Goal: Book appointment/travel/reservation

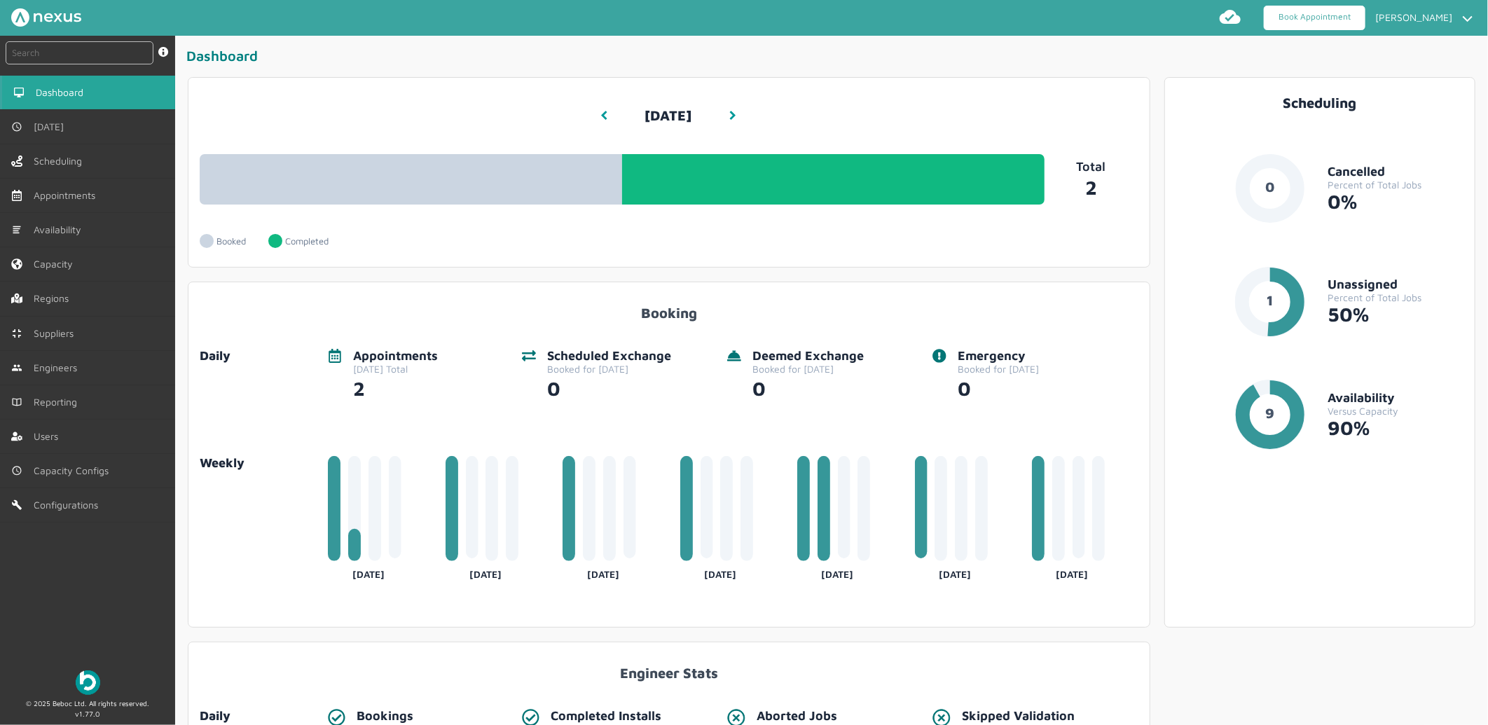
click at [1291, 16] on link "Book Appointment" at bounding box center [1315, 18] width 102 height 25
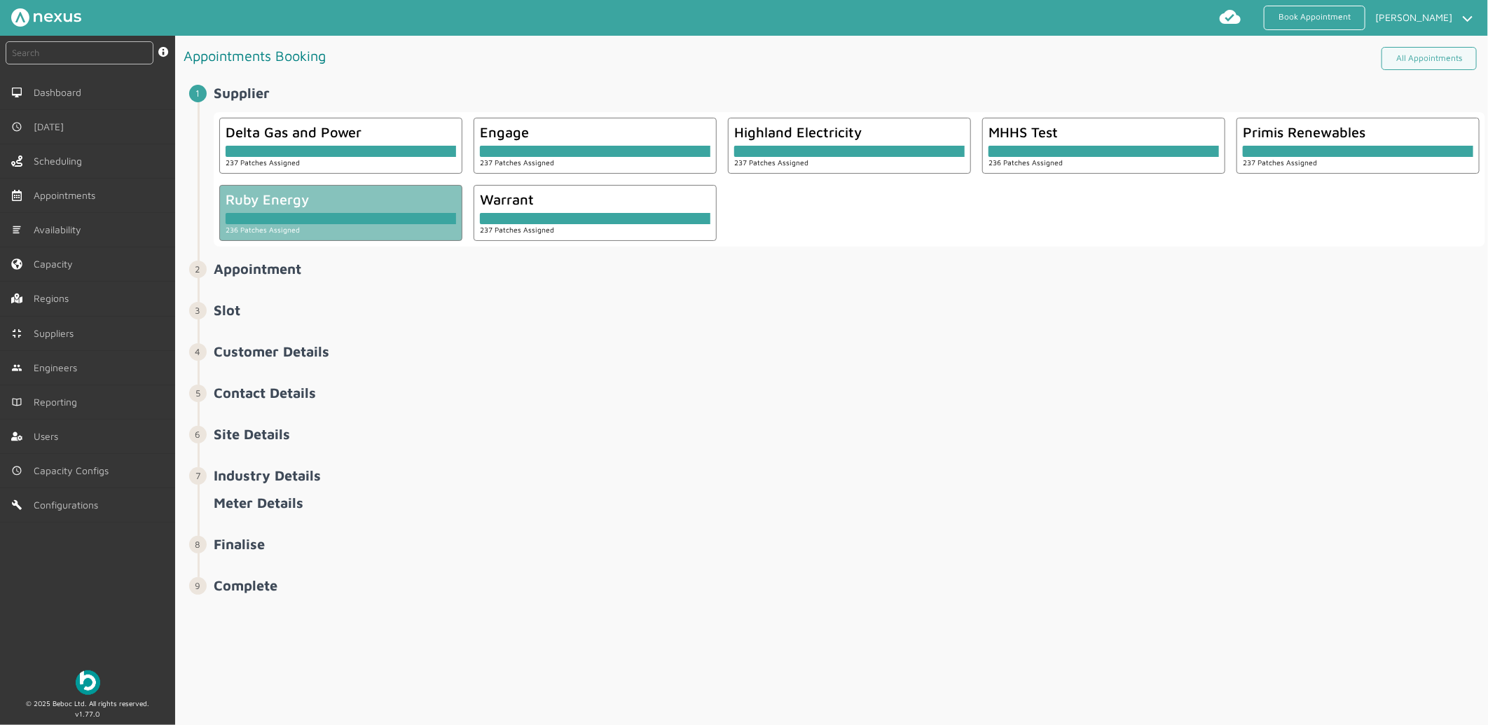
click at [285, 212] on div at bounding box center [341, 215] width 231 height 17
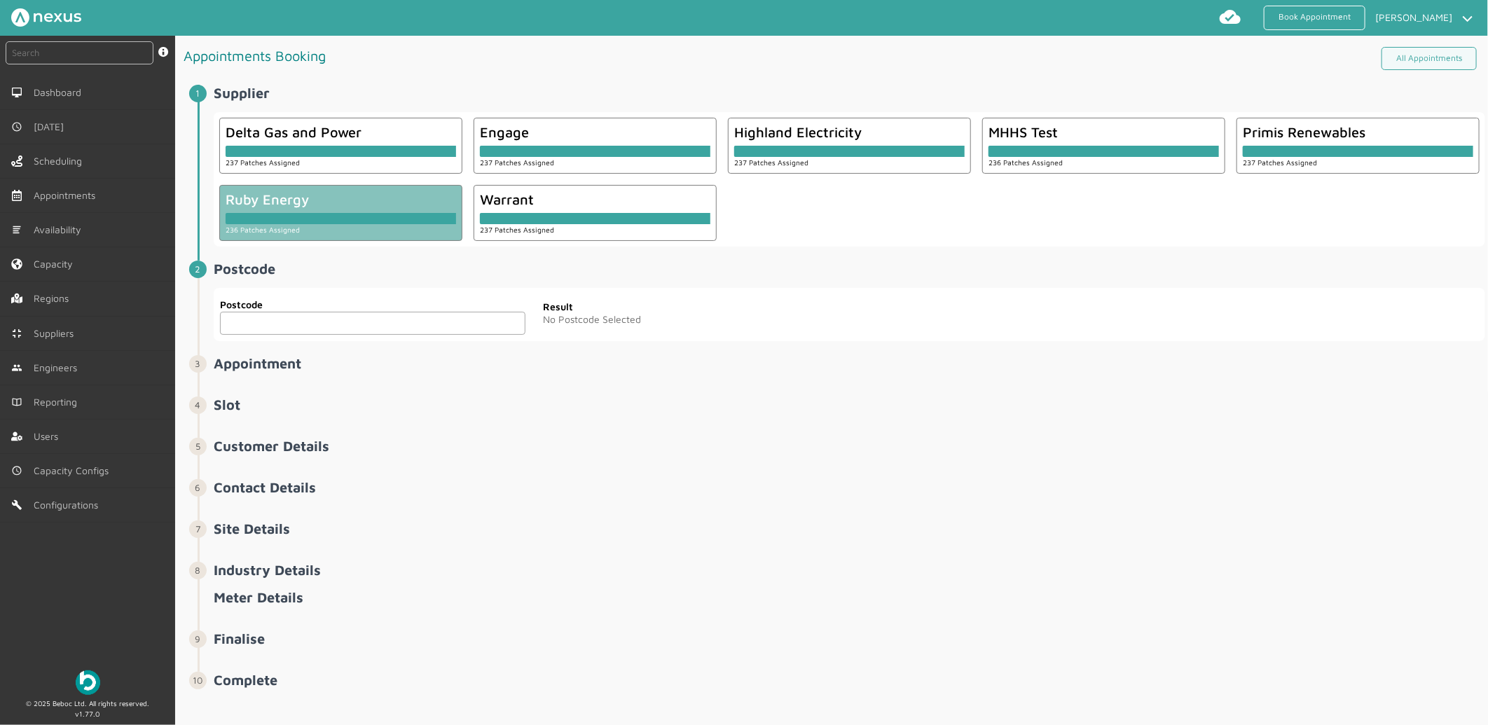
click at [320, 317] on input "text" at bounding box center [373, 323] width 306 height 23
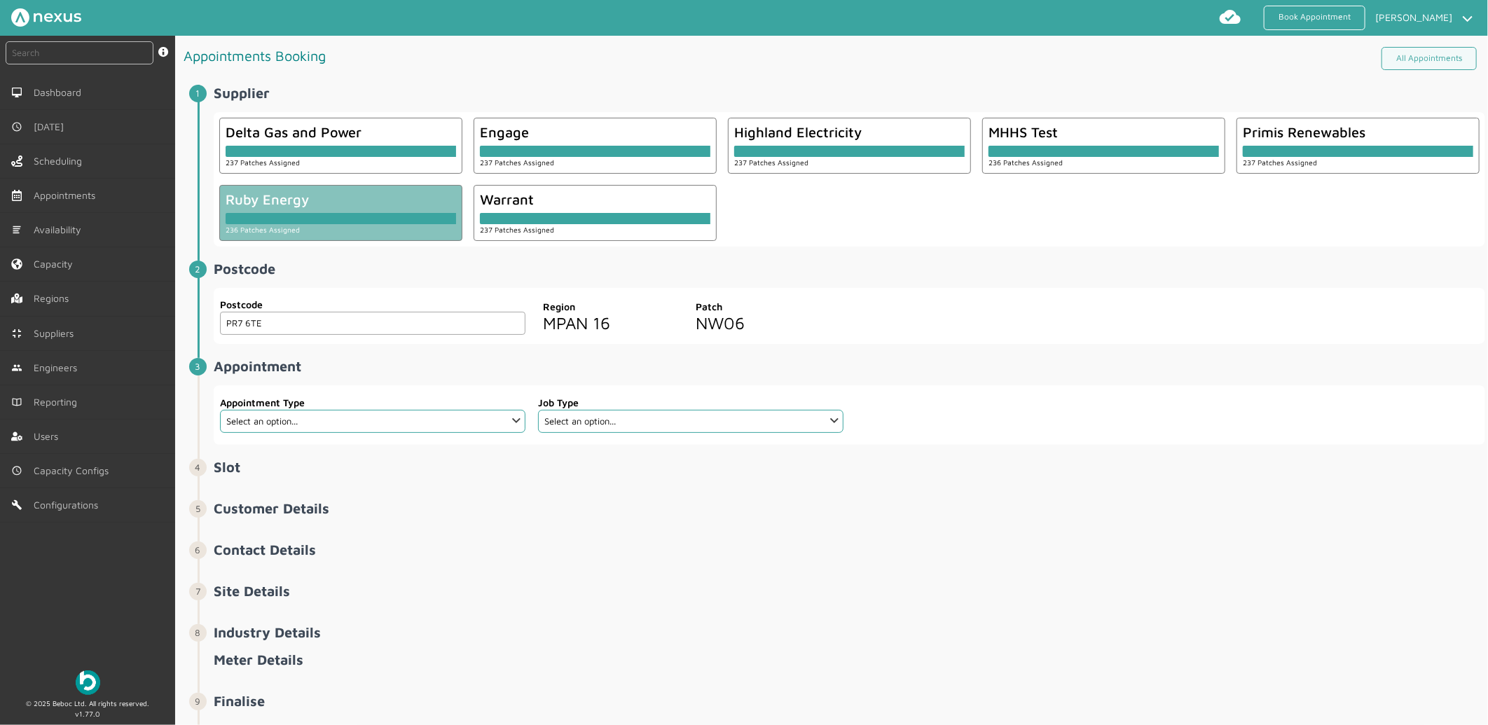
type input "PR7 6TE"
click at [330, 415] on select "Select an option... Additional Work Check Meter Electric Vehicle Emergency Exch…" at bounding box center [373, 421] width 306 height 23
select select "13: 5da647ca4fc5f258734955ce"
click at [220, 410] on select "Select an option... Additional Work Check Meter Electric Vehicle Emergency Exch…" at bounding box center [373, 421] width 306 height 23
click at [673, 427] on select "Select an option... Dual Fuel Dual Fuel - SMETS 2 Electric Electric - SMETS 2 E…" at bounding box center [691, 421] width 306 height 23
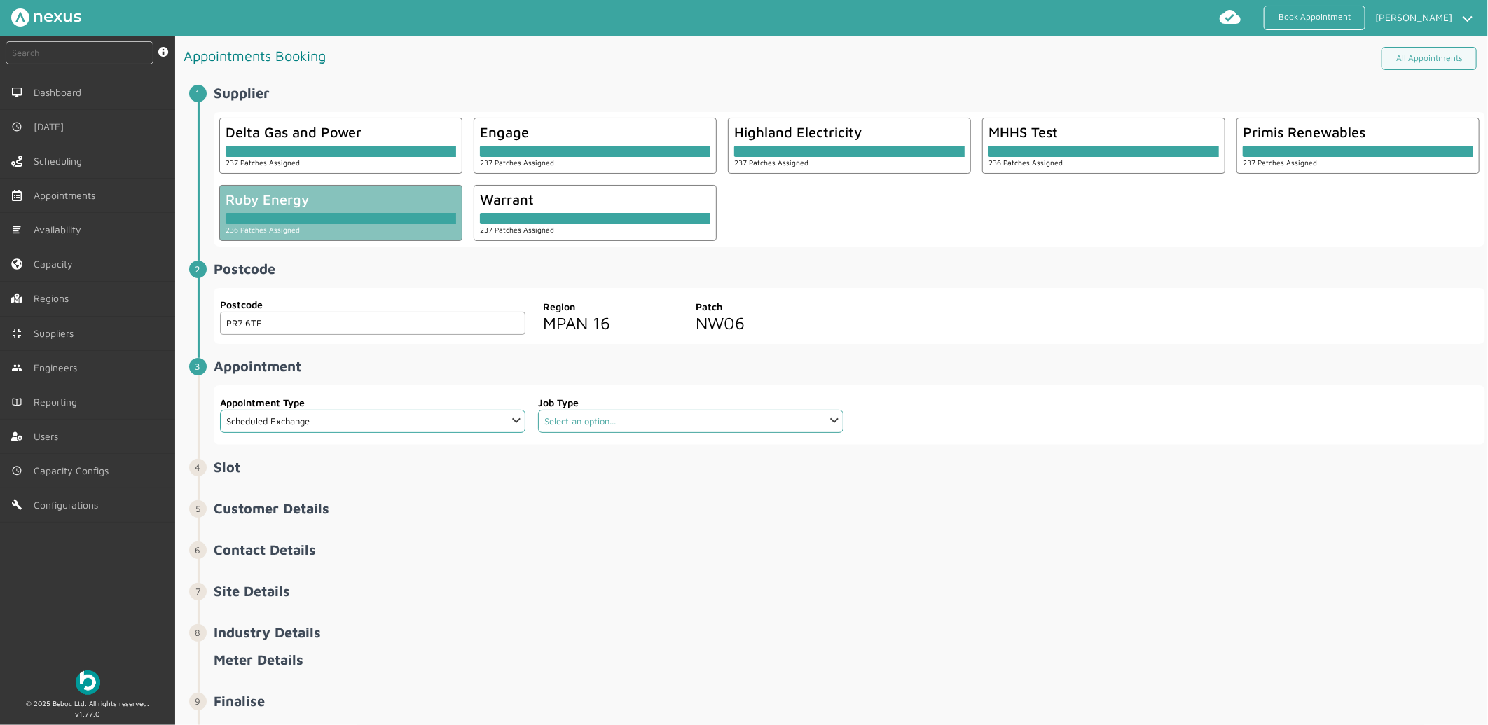
select select "4: 5cc9657c13944aebe30702ae"
click at [538, 410] on select "Select an option... Dual Fuel Dual Fuel - SMETS 2 Electric Electric - SMETS 2 E…" at bounding box center [691, 421] width 306 height 23
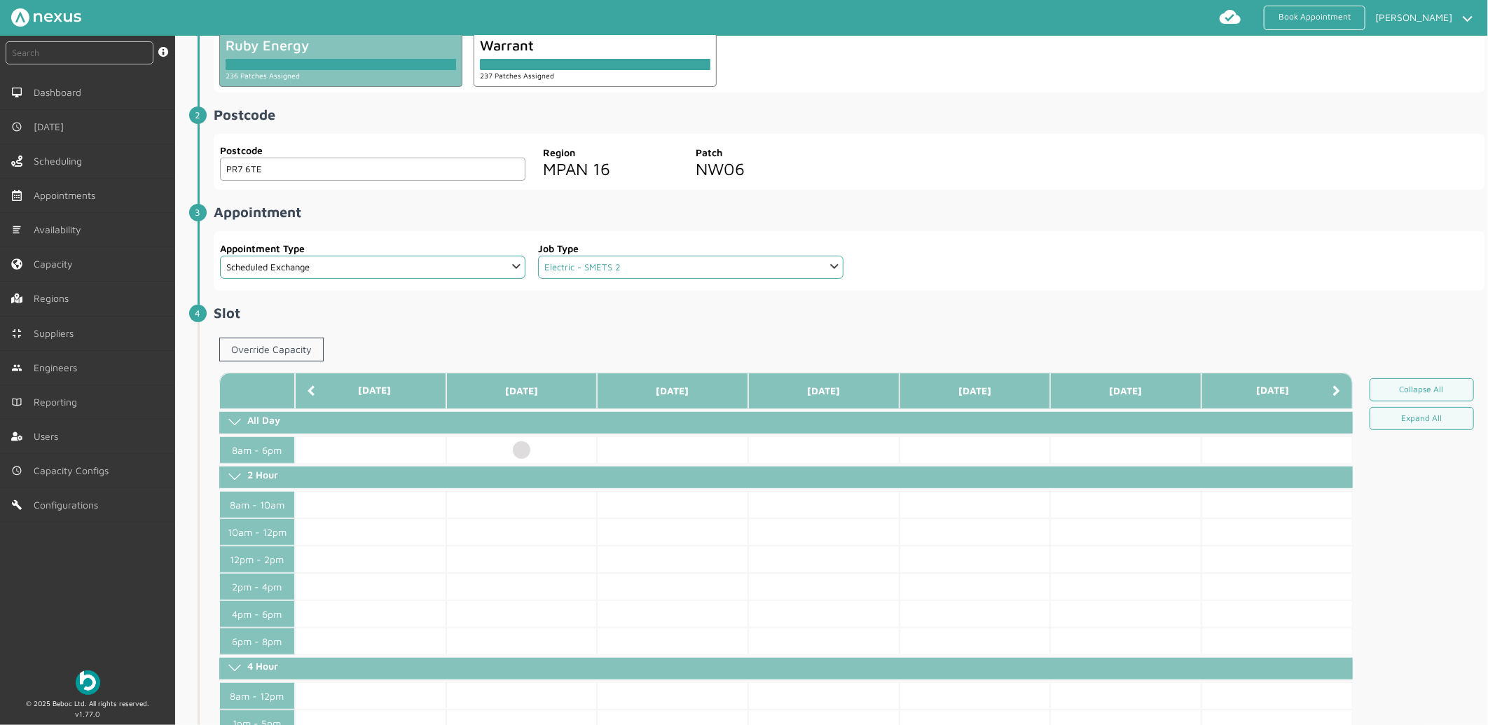
scroll to position [156, 0]
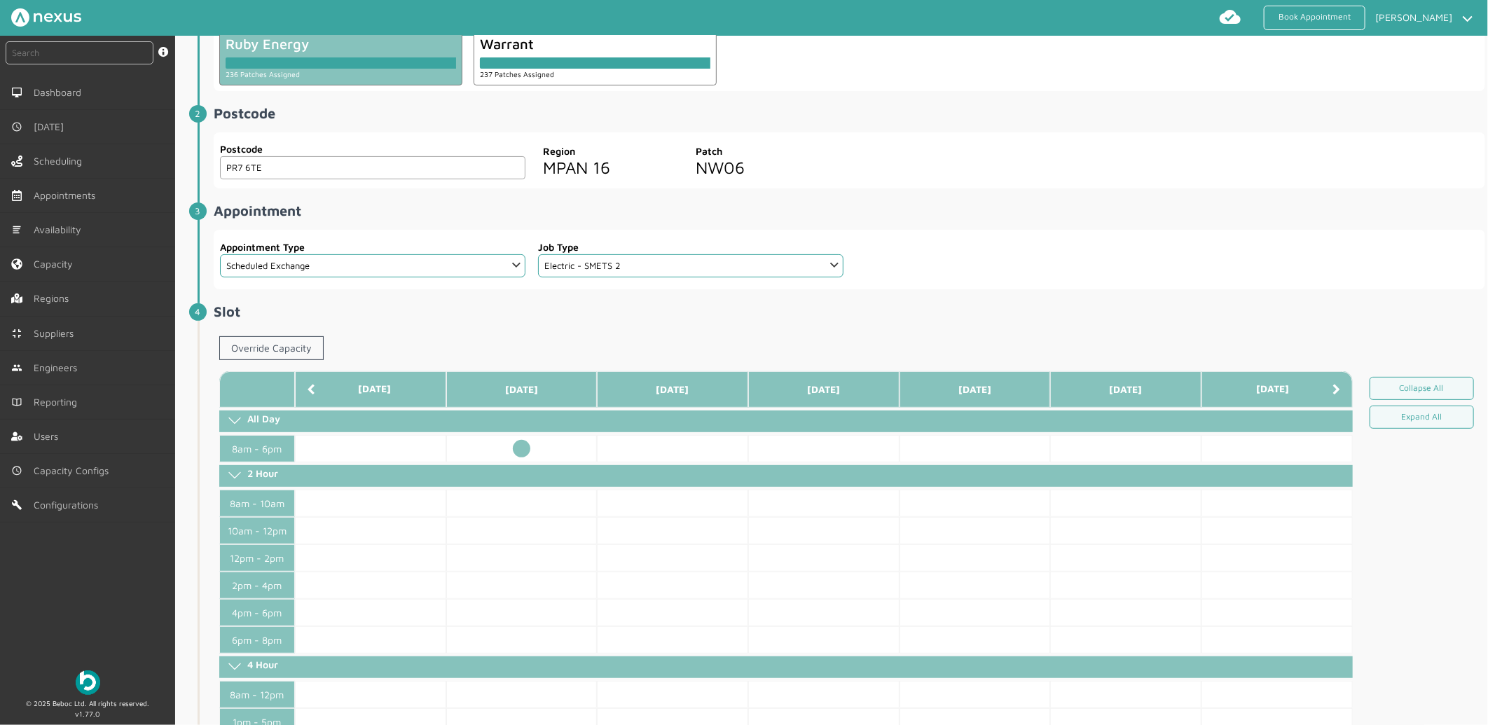
click at [524, 444] on td at bounding box center [521, 448] width 151 height 27
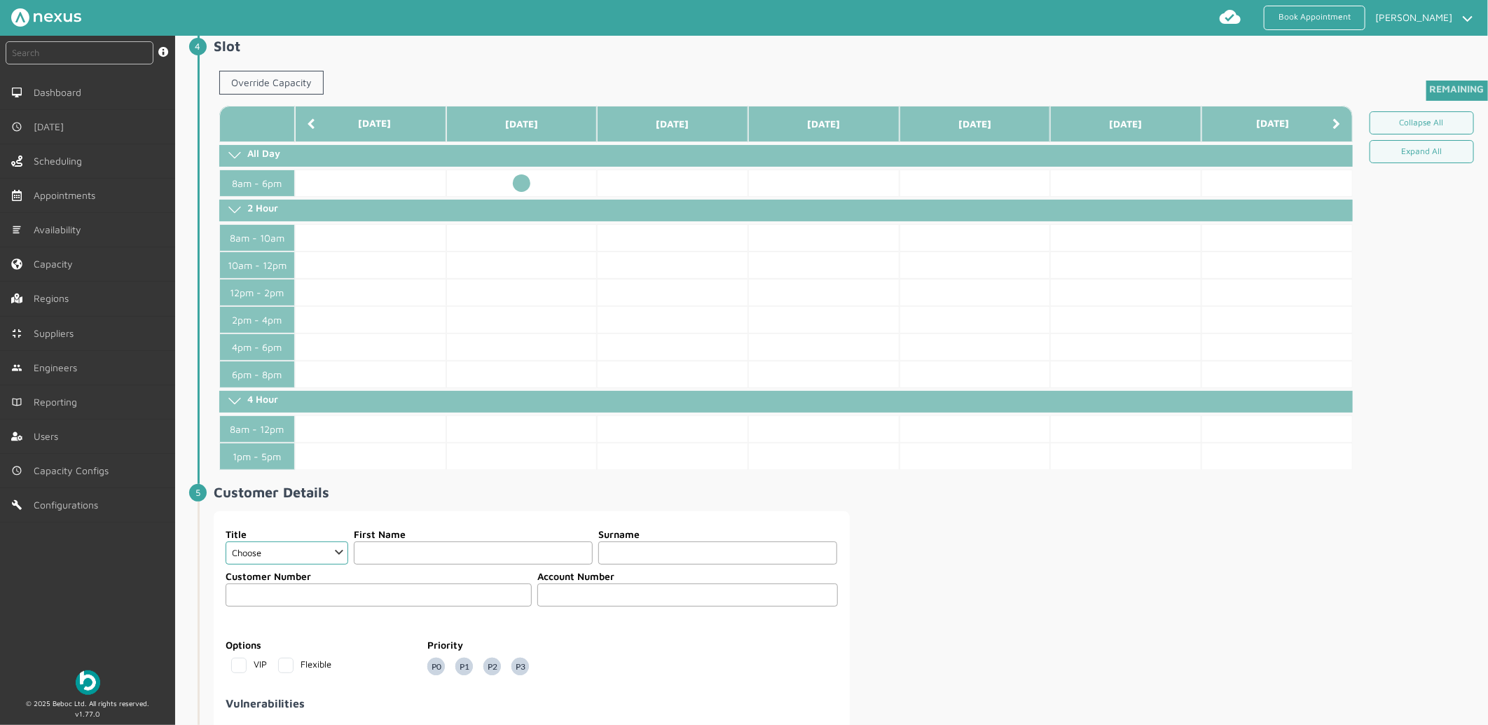
scroll to position [701, 0]
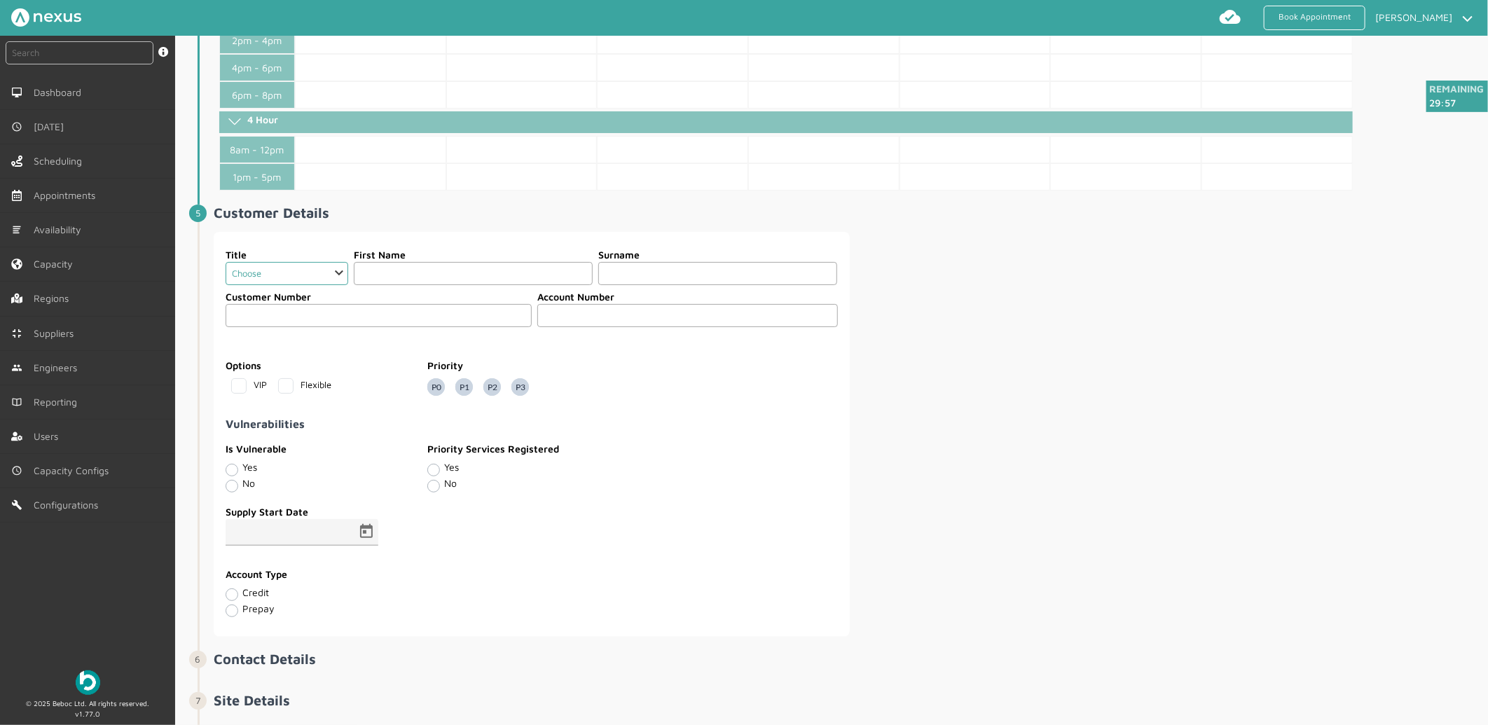
click at [302, 272] on select "Choose Dr Mr Mrs Miss Ms Mx Sir Lady" at bounding box center [287, 273] width 123 height 23
select select "2: Mr"
click at [226, 263] on select "Choose Dr Mr Mrs Miss Ms Mx Sir Lady" at bounding box center [287, 273] width 123 height 23
click at [409, 271] on input "text" at bounding box center [473, 273] width 239 height 23
type input "Customer"
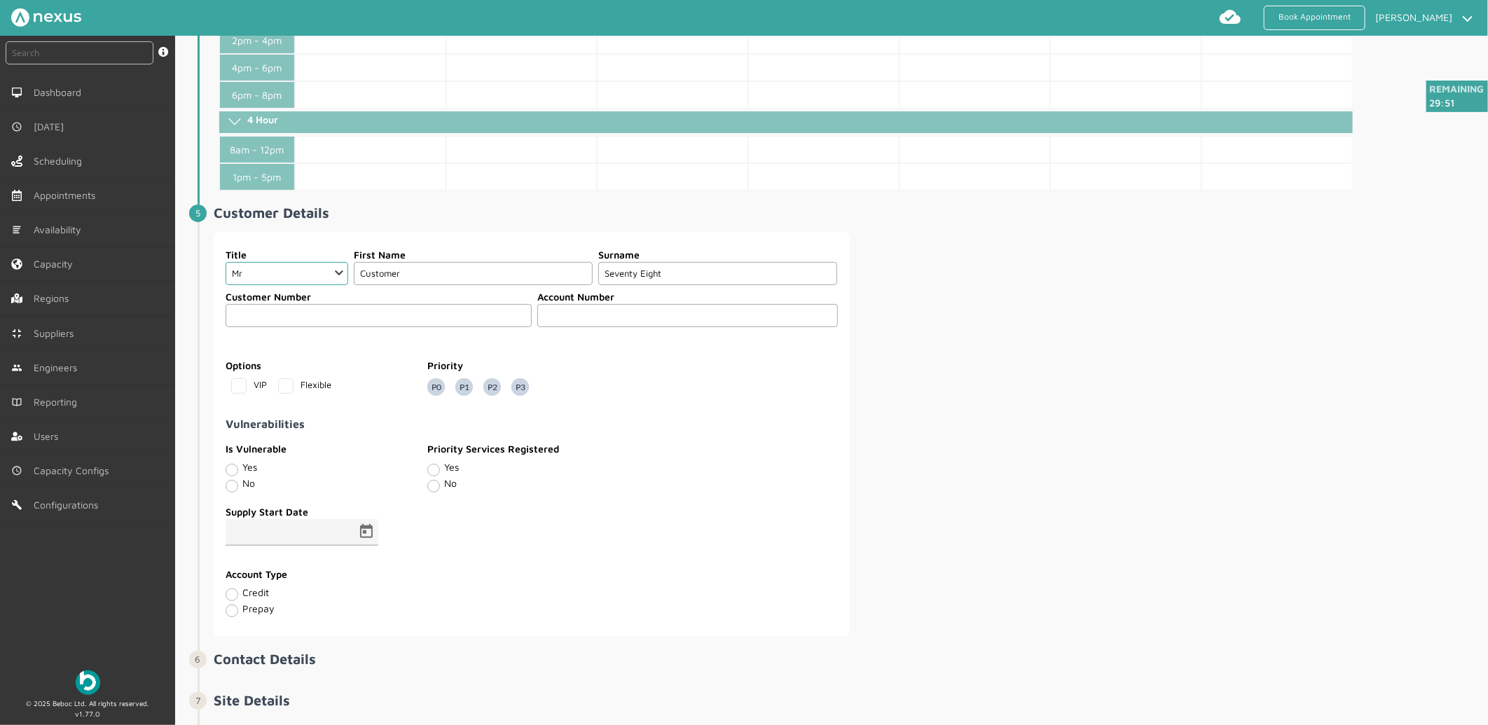
type input "Seventy Eight"
click at [655, 319] on input "text" at bounding box center [687, 315] width 301 height 23
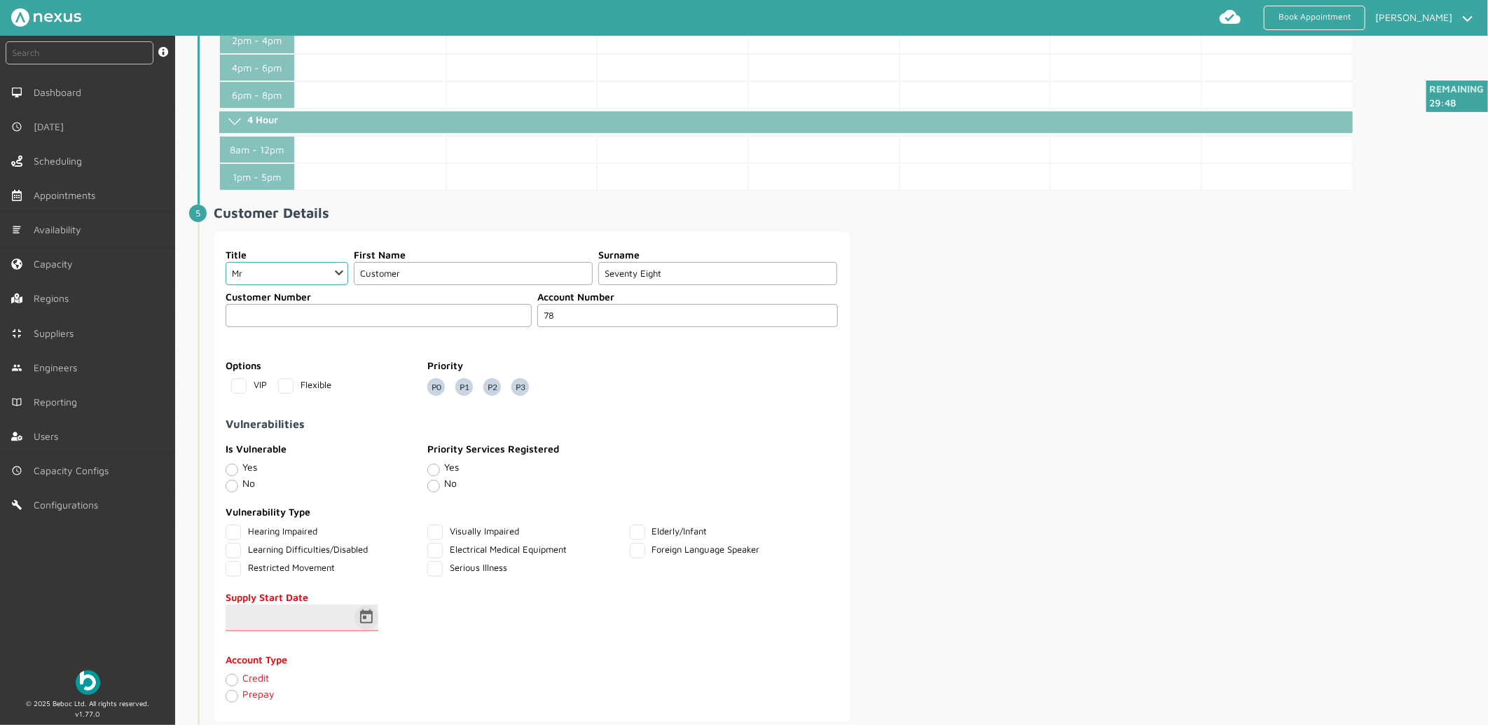
type input "78"
click at [364, 619] on span "Open calendar" at bounding box center [367, 618] width 34 height 34
click at [298, 533] on span "16" at bounding box center [300, 531] width 25 height 25
type input "16/09/2025"
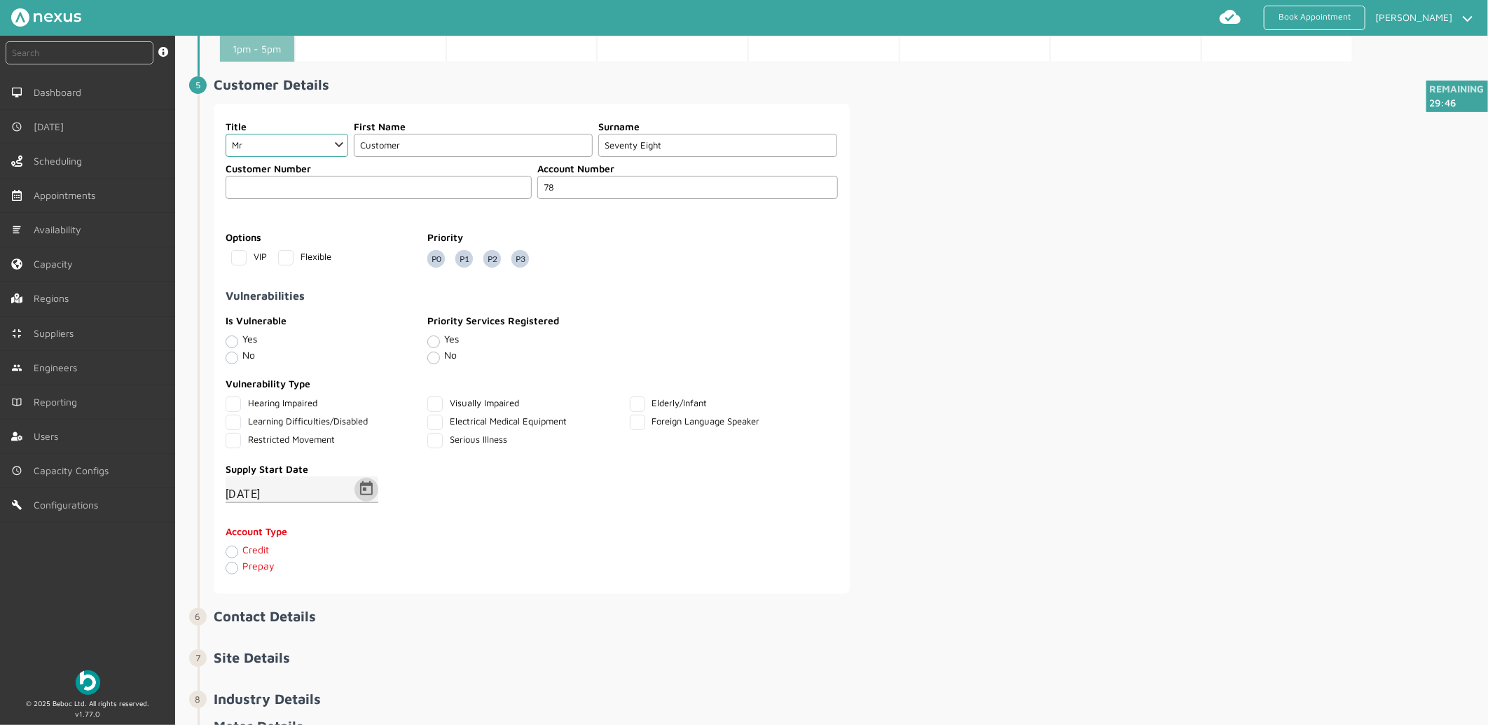
scroll to position [971, 0]
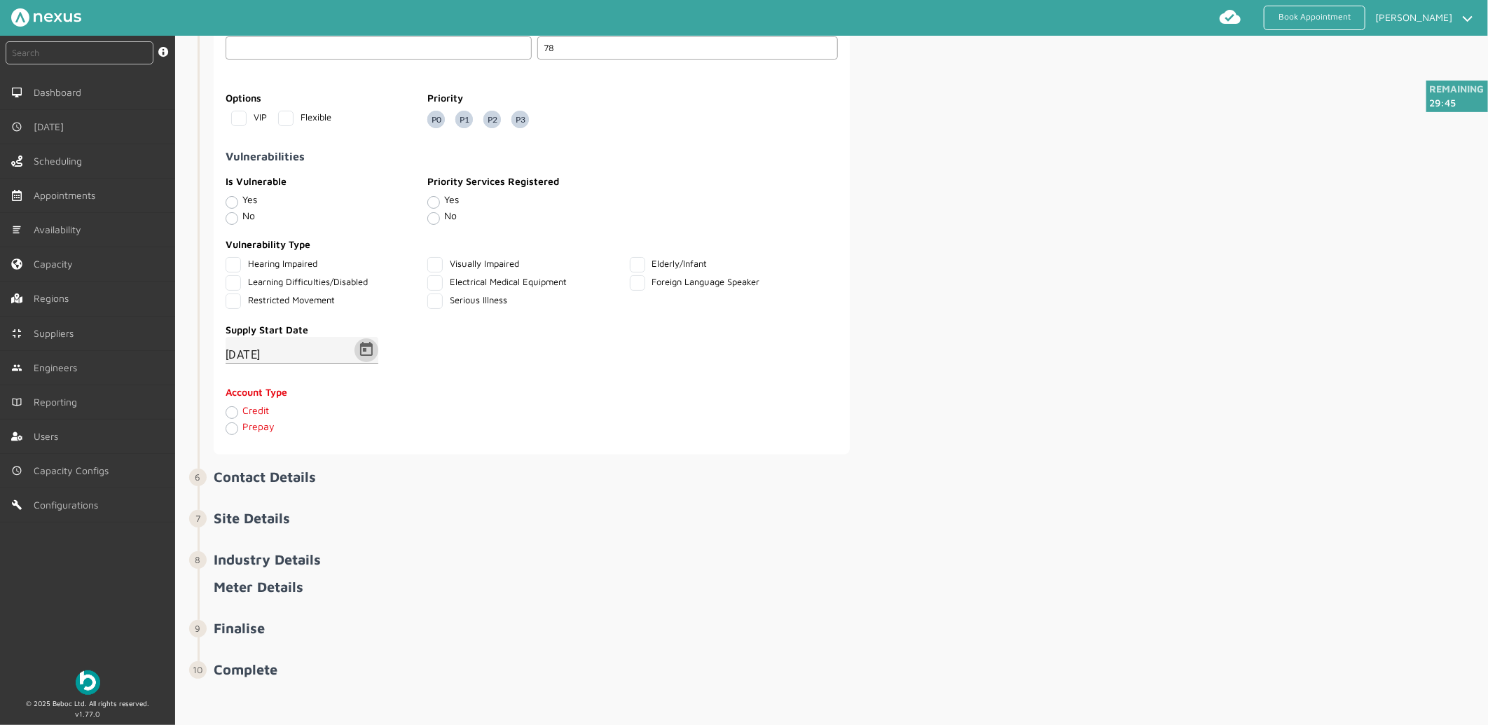
click at [242, 408] on label "Credit" at bounding box center [255, 410] width 27 height 12
click at [228, 408] on input "Credit" at bounding box center [231, 412] width 11 height 14
radio input "true"
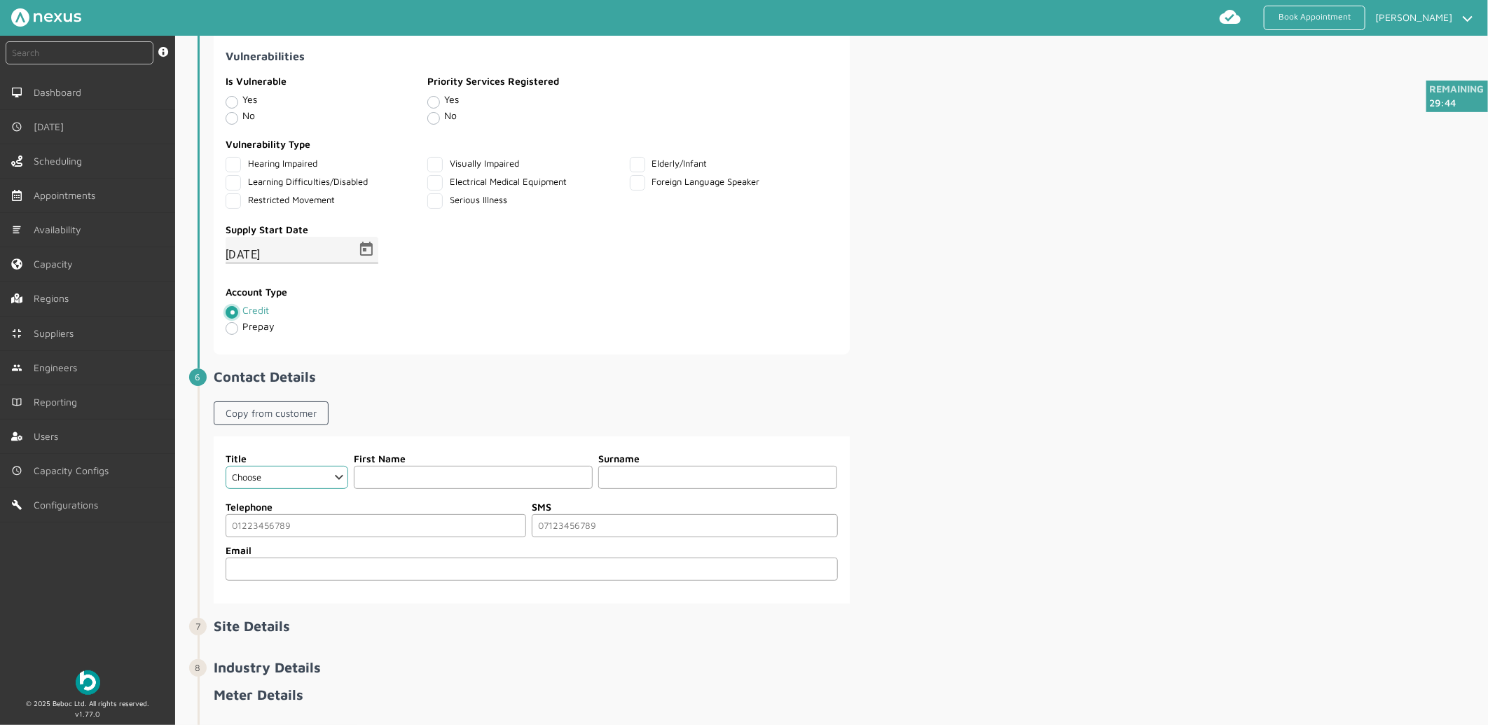
scroll to position [1181, 0]
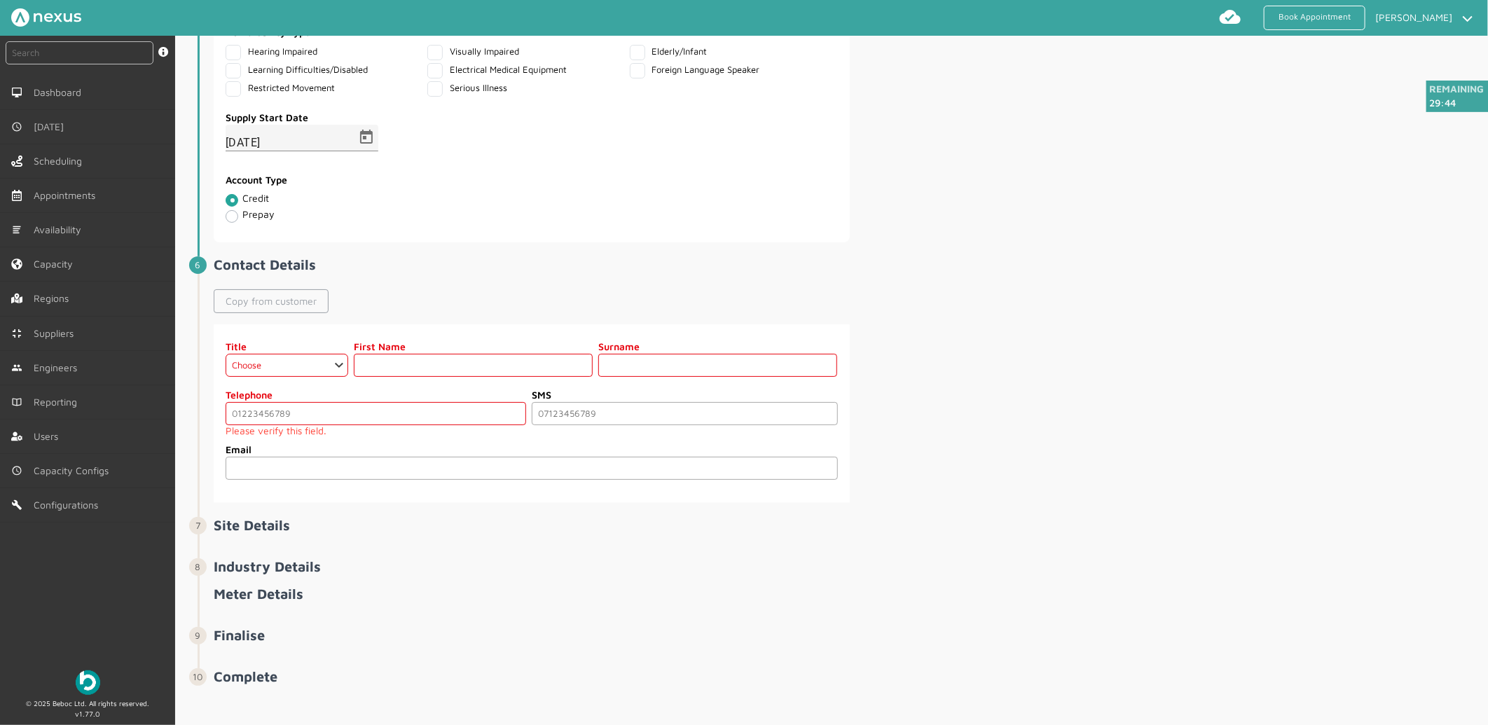
click at [280, 308] on link "Copy from customer" at bounding box center [271, 301] width 115 height 24
select select "2: Mr"
type input "Customer"
type input "Seventy Eight"
click at [297, 412] on input "tel" at bounding box center [376, 413] width 301 height 23
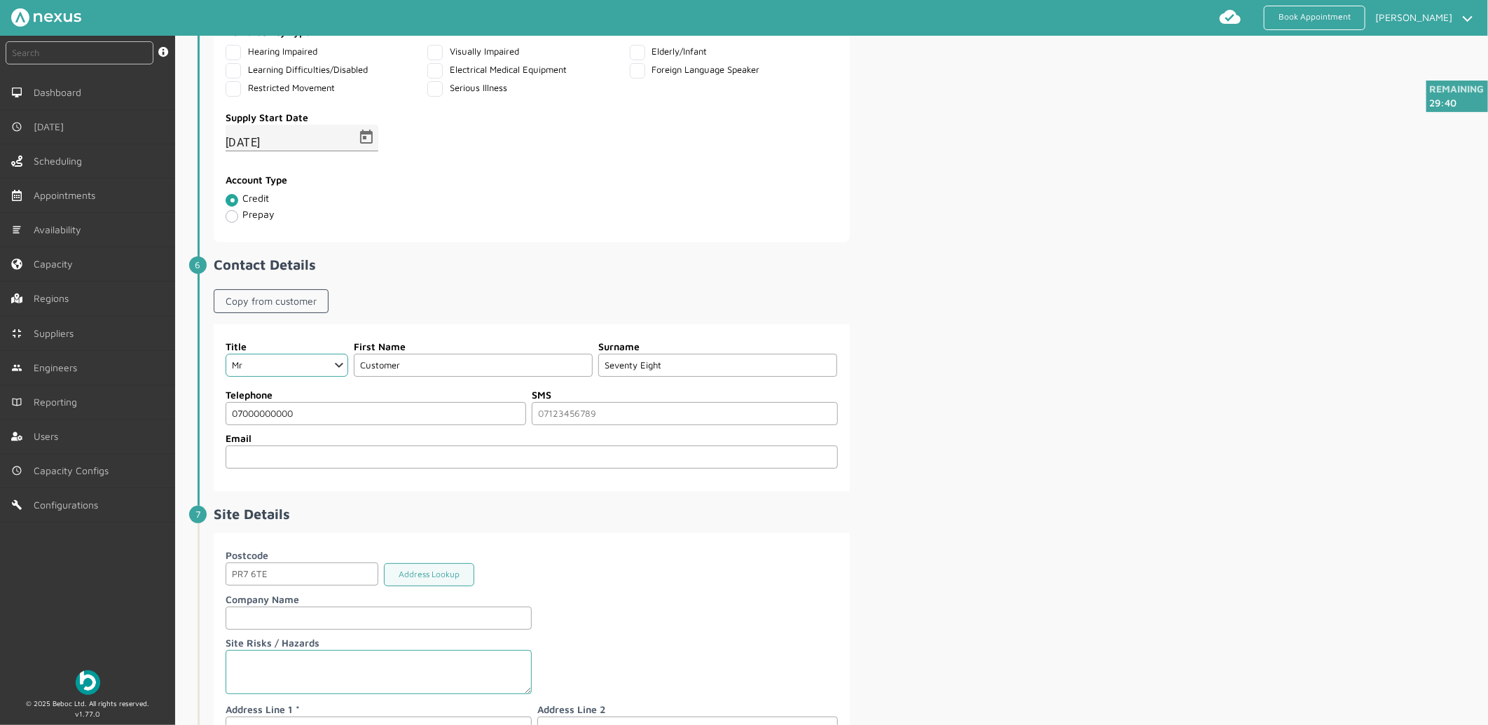
type input "07000000000"
click at [1201, 381] on div "Title Choose Dr Mr Mrs Miss Ms Mx Sir Lady First Name Customer Surname Seventy …" at bounding box center [850, 407] width 1272 height 167
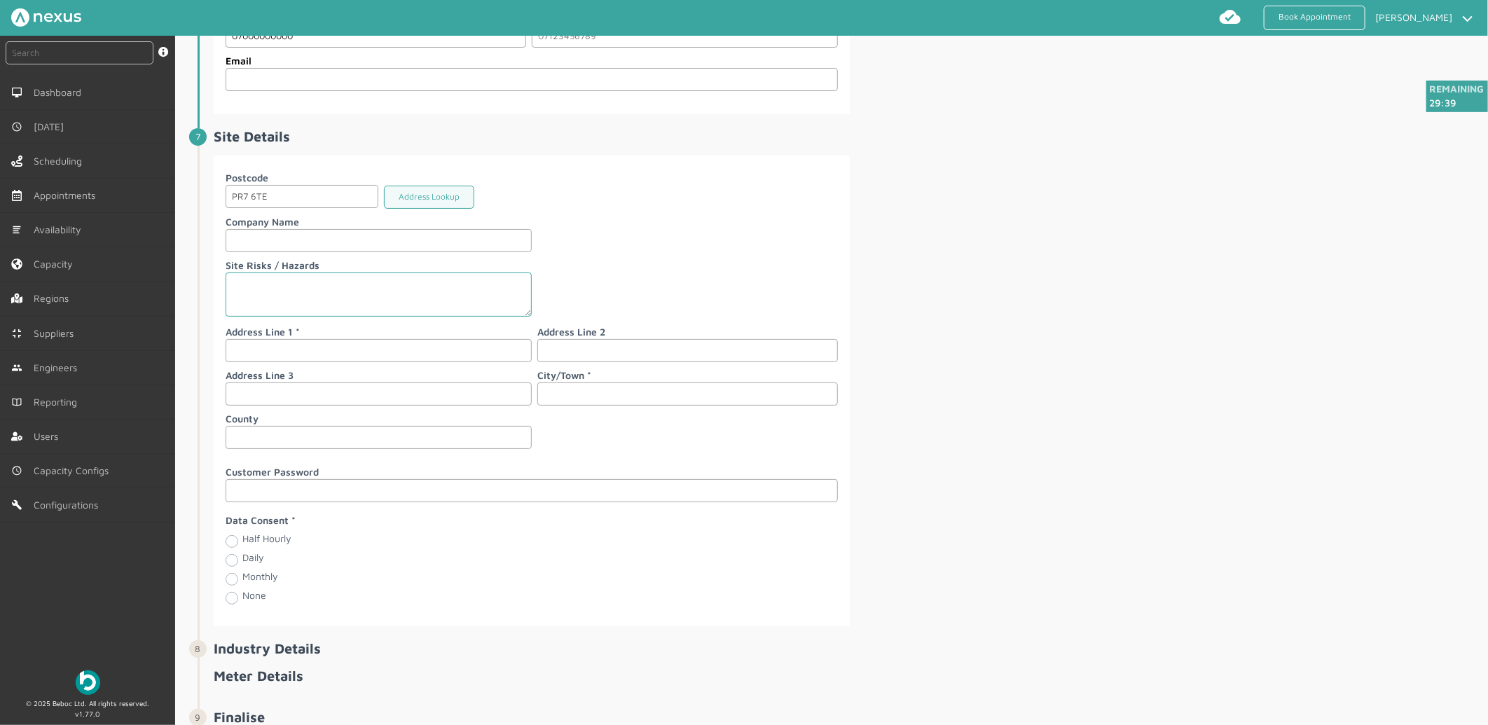
scroll to position [1570, 0]
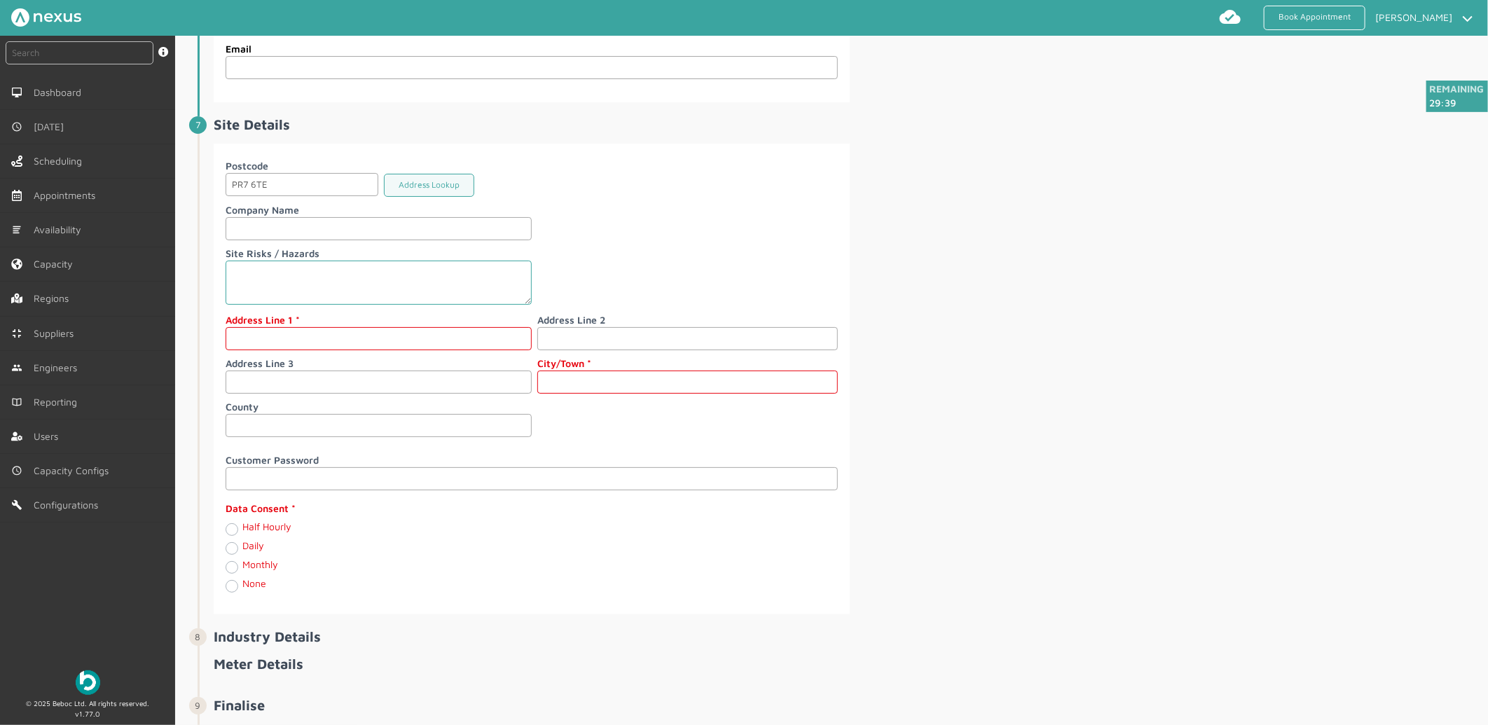
click at [300, 335] on input "text" at bounding box center [379, 338] width 306 height 23
type input "78 Custoemr Road"
click at [640, 394] on input "text" at bounding box center [687, 382] width 301 height 23
type input "[PERSON_NAME]"
click at [242, 570] on label "Monthly" at bounding box center [260, 565] width 36 height 12
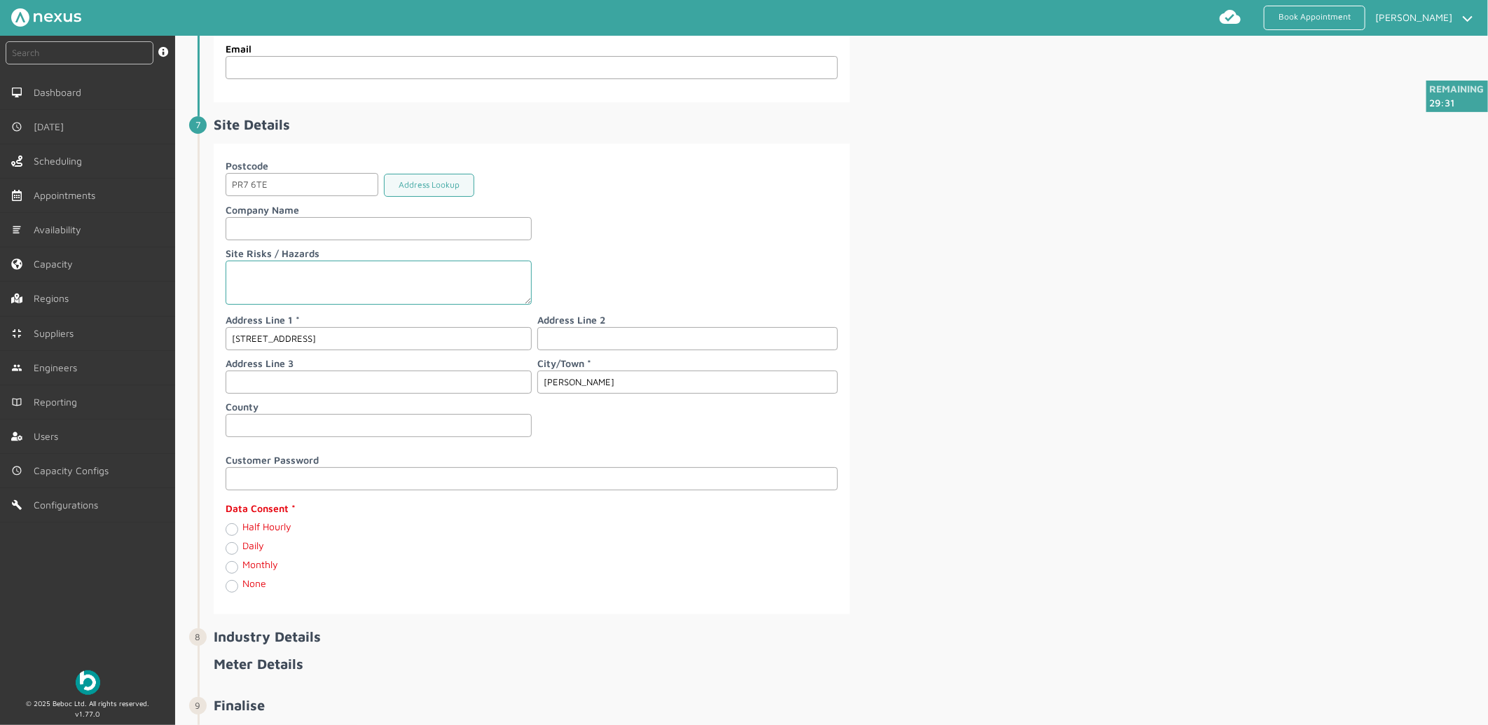
click at [233, 573] on input "Monthly" at bounding box center [231, 566] width 11 height 14
radio input "true"
click at [275, 349] on input "78 Custoemr Road" at bounding box center [379, 338] width 306 height 23
type input "[STREET_ADDRESS]"
click at [1046, 382] on div "Postcode PR7 6TE Address Lookup Company Name Site Risks / Hazards Address Line …" at bounding box center [850, 379] width 1272 height 471
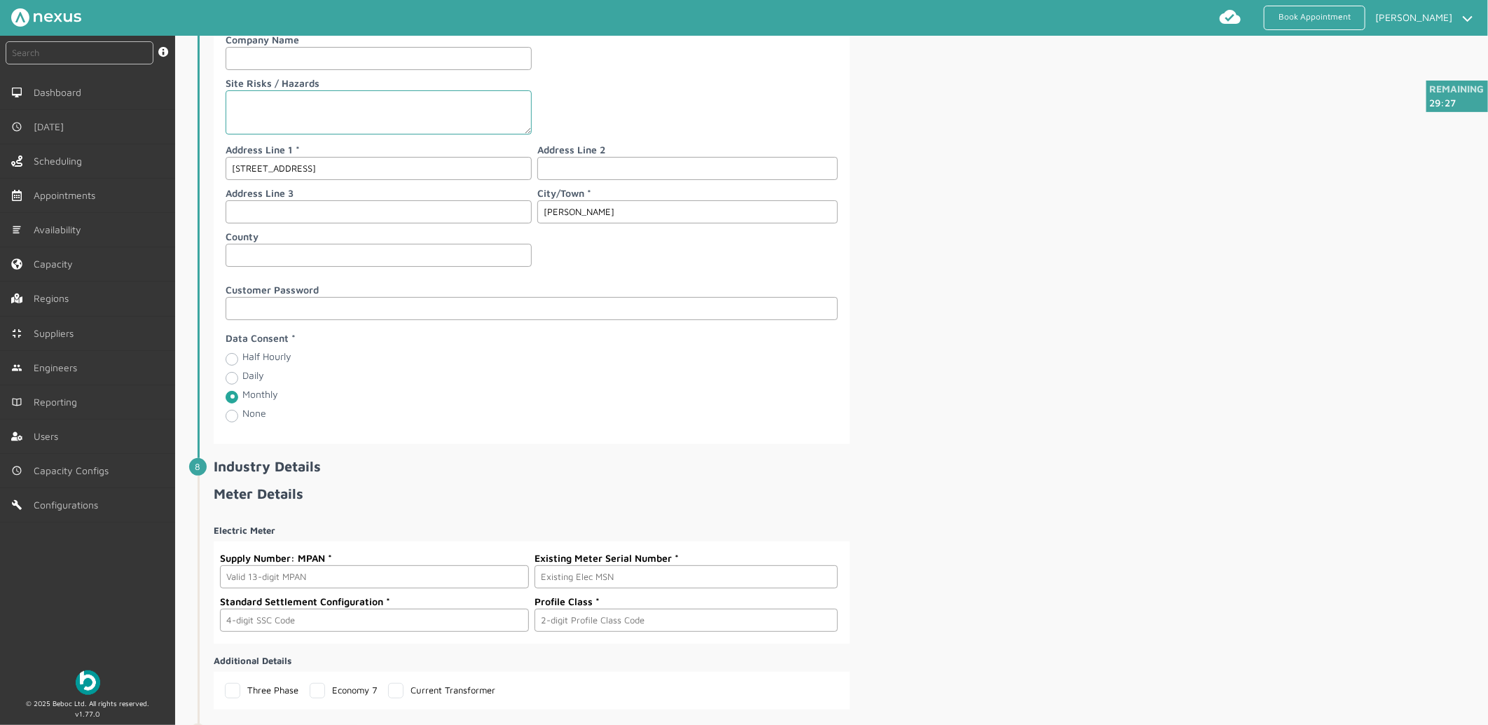
scroll to position [1851, 0]
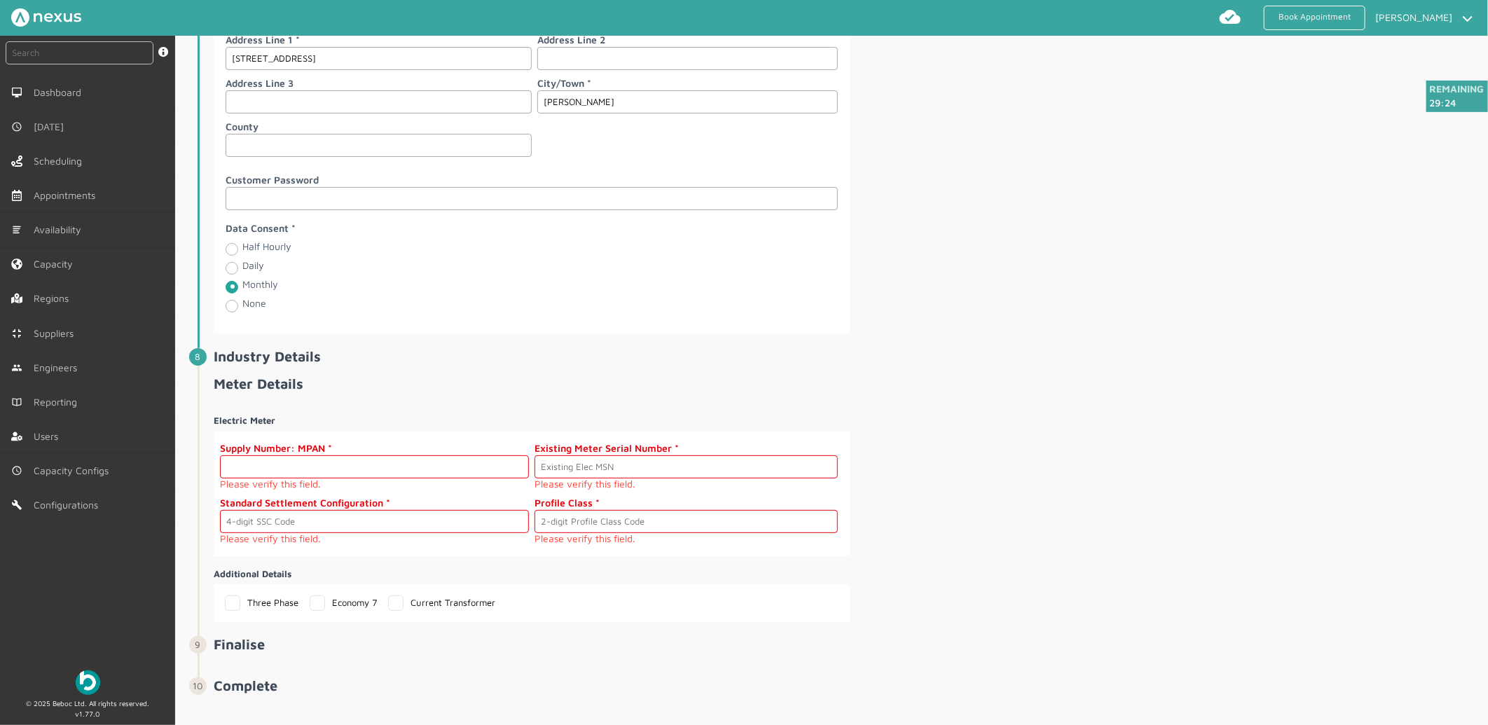
click at [291, 479] on input "text" at bounding box center [374, 466] width 309 height 23
paste input "2302000000402"
type input "2302000000402"
click at [606, 472] on input "text" at bounding box center [686, 466] width 303 height 23
drag, startPoint x: 341, startPoint y: 475, endPoint x: -149, endPoint y: 451, distance: 490.4
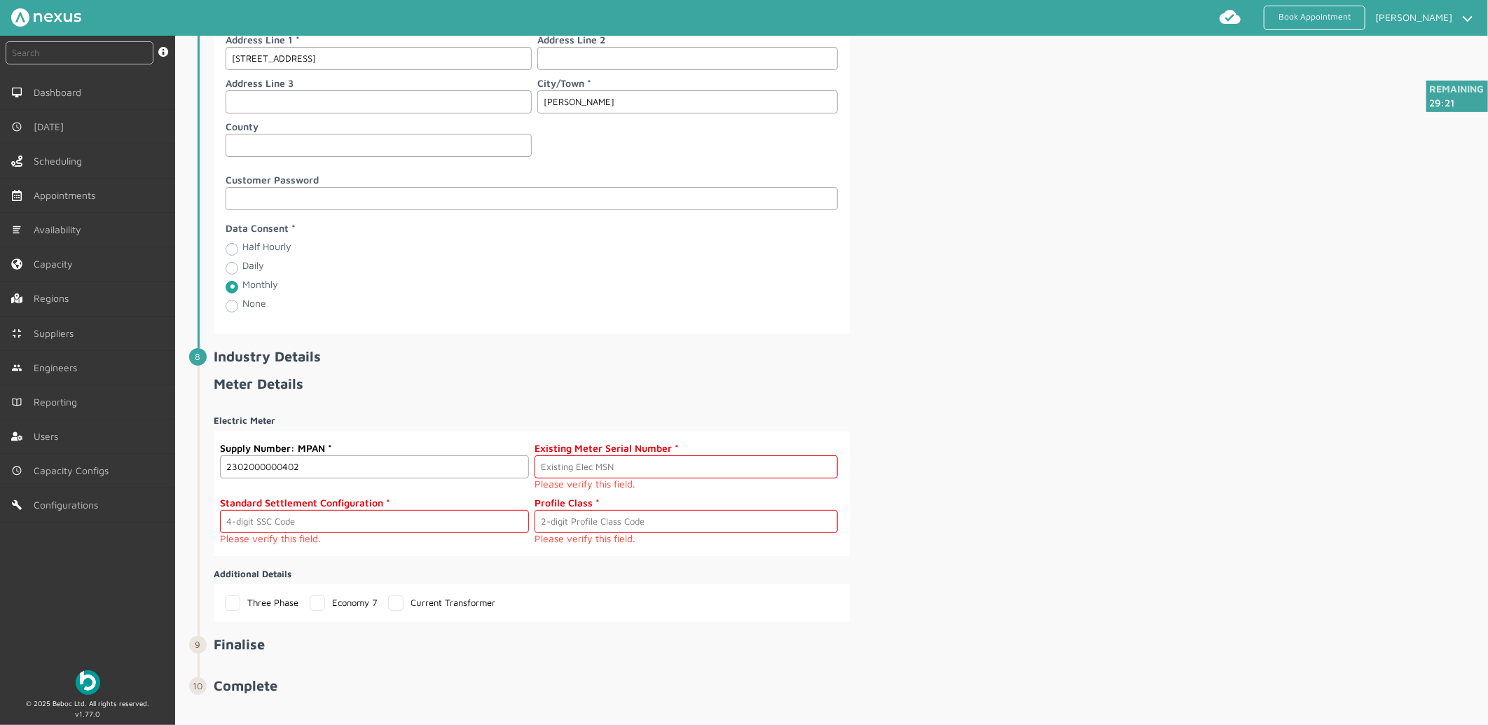
click at [0, 451] on html "Book Appointment Jacob Henderson My profile Return to Hub Logout instant search…" at bounding box center [744, 362] width 1488 height 725
click at [533, 376] on span "Industry Details" at bounding box center [850, 361] width 1272 height 27
drag, startPoint x: 379, startPoint y: 479, endPoint x: 479, endPoint y: 453, distance: 103.3
click at [379, 479] on input "text" at bounding box center [374, 466] width 309 height 23
paste input "2302000000411"
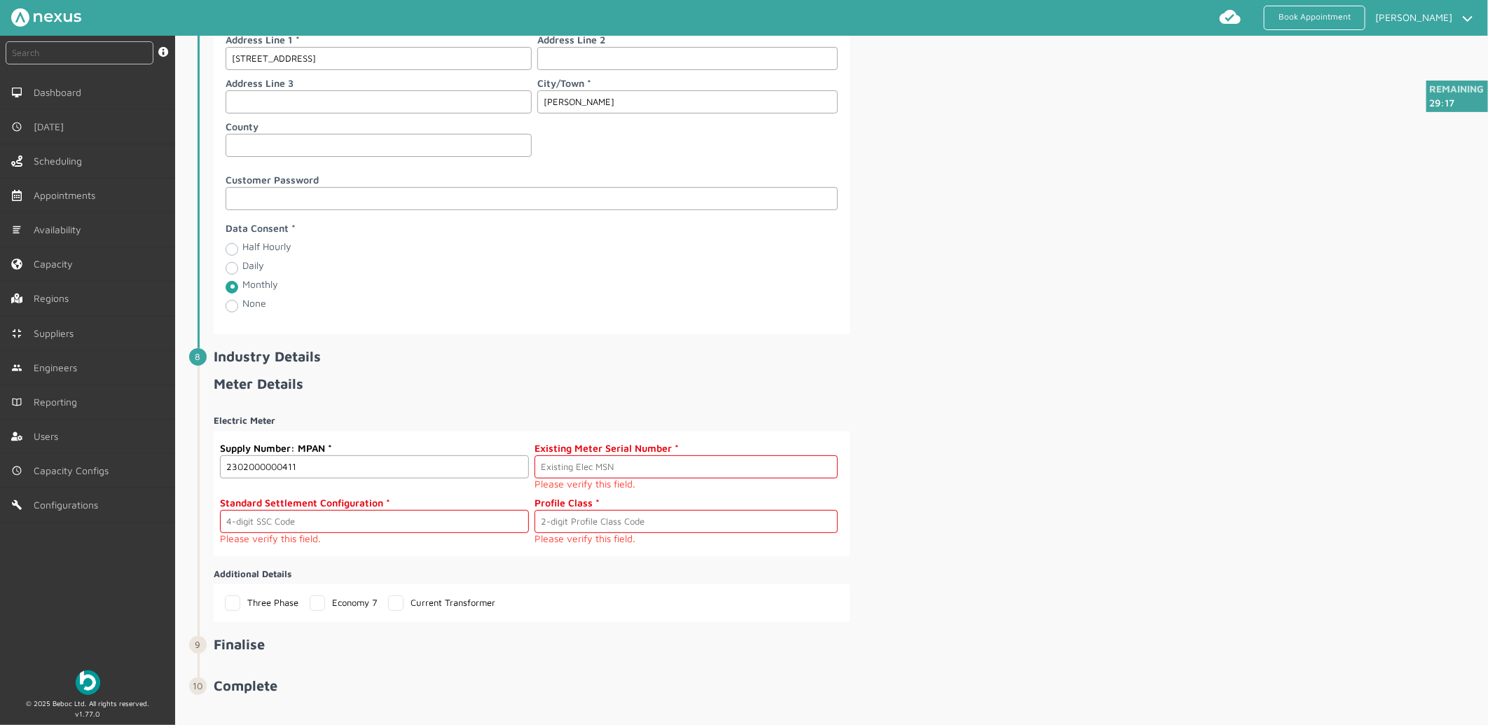
click at [895, 376] on span "Industry Details" at bounding box center [850, 361] width 1272 height 27
drag, startPoint x: 594, startPoint y: 468, endPoint x: 572, endPoint y: 472, distance: 22.8
click at [594, 468] on input "text" at bounding box center [686, 466] width 303 height 23
click at [389, 479] on input "2302000000411" at bounding box center [374, 466] width 309 height 23
click at [1095, 364] on h2 "Industry Details" at bounding box center [850, 356] width 1272 height 16
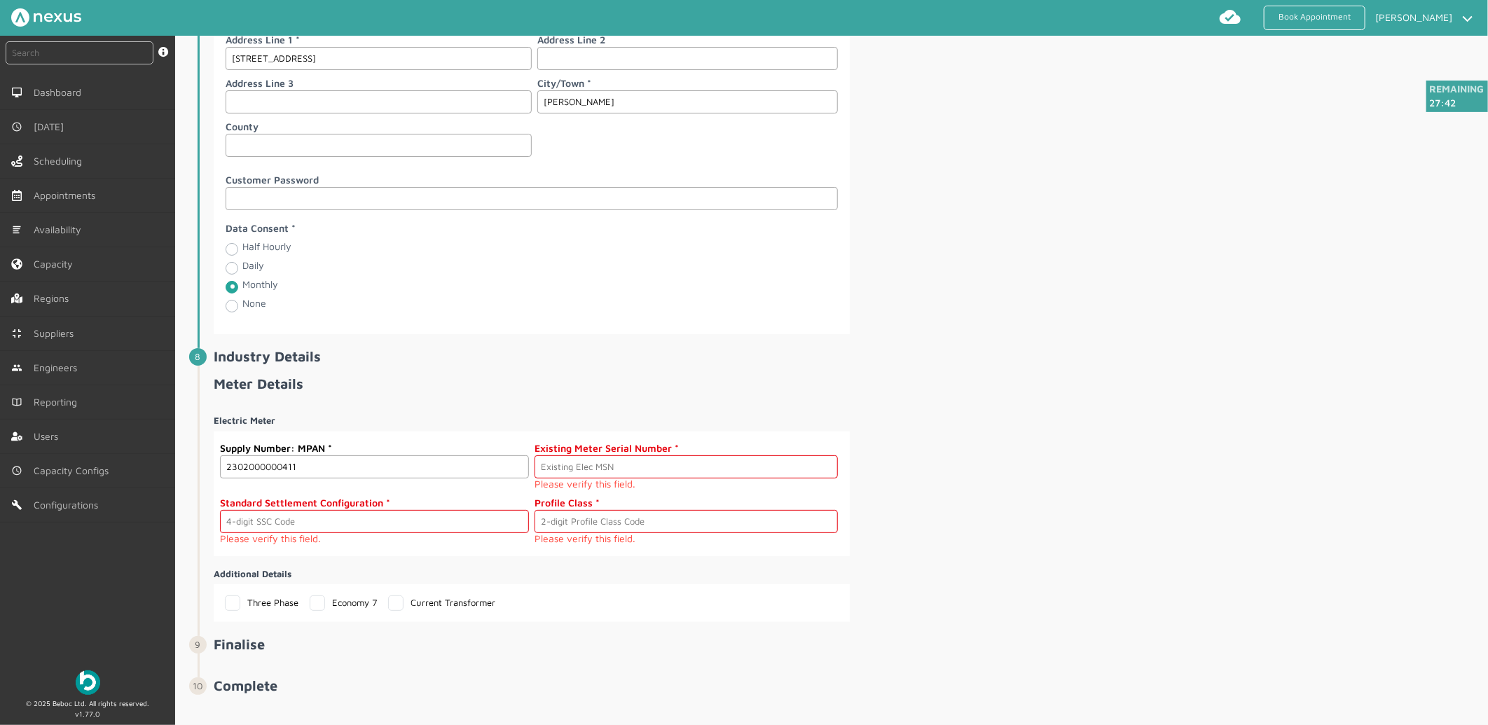
click at [733, 344] on li "Site Details Postcode PR7 6TE Address Lookup Company Name Site Risks / Hazards …" at bounding box center [842, 92] width 1288 height 512
drag, startPoint x: 314, startPoint y: 472, endPoint x: -12, endPoint y: 472, distance: 325.9
click at [0, 472] on html "Book Appointment Jacob Henderson My profile Return to Hub Logout instant search…" at bounding box center [744, 362] width 1488 height 725
paste input "02"
type input "2302000000402"
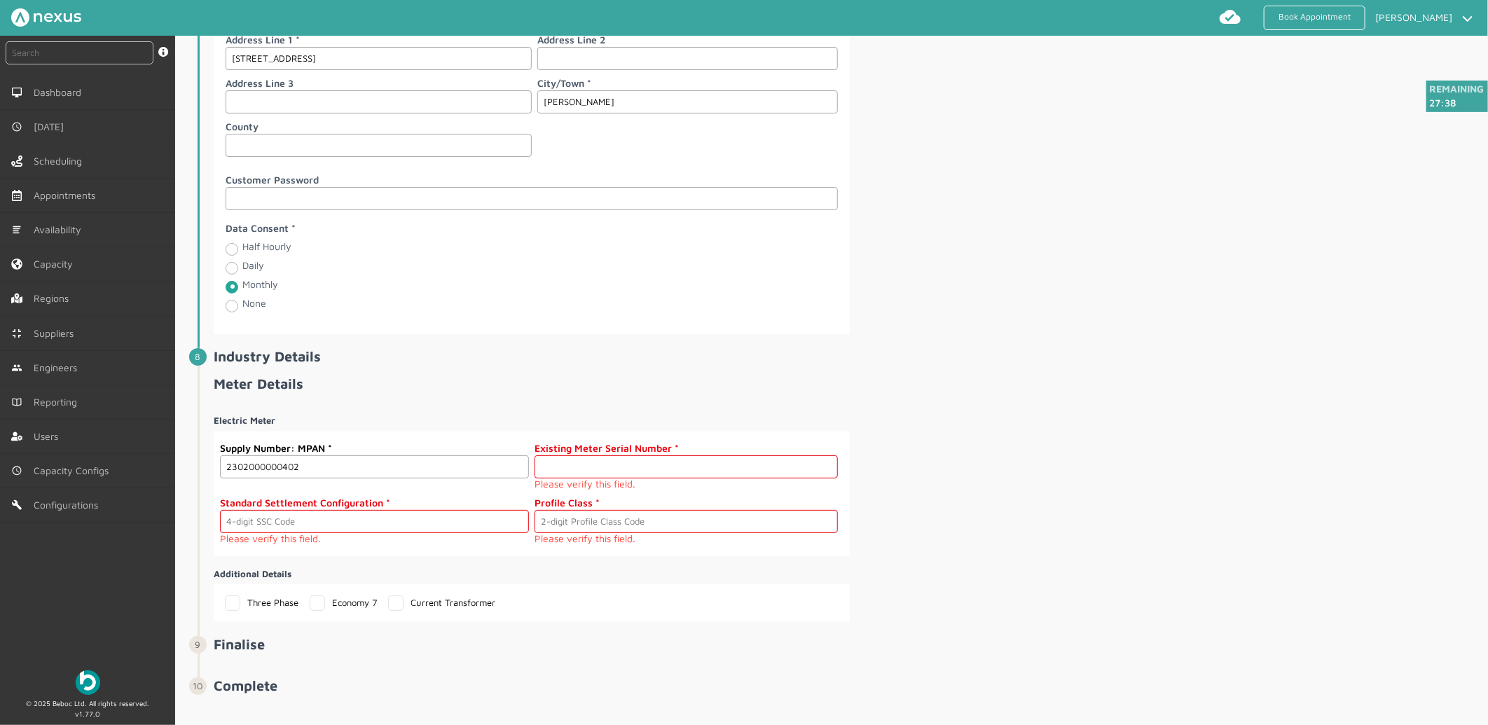
click at [599, 460] on input "text" at bounding box center [686, 466] width 303 height 23
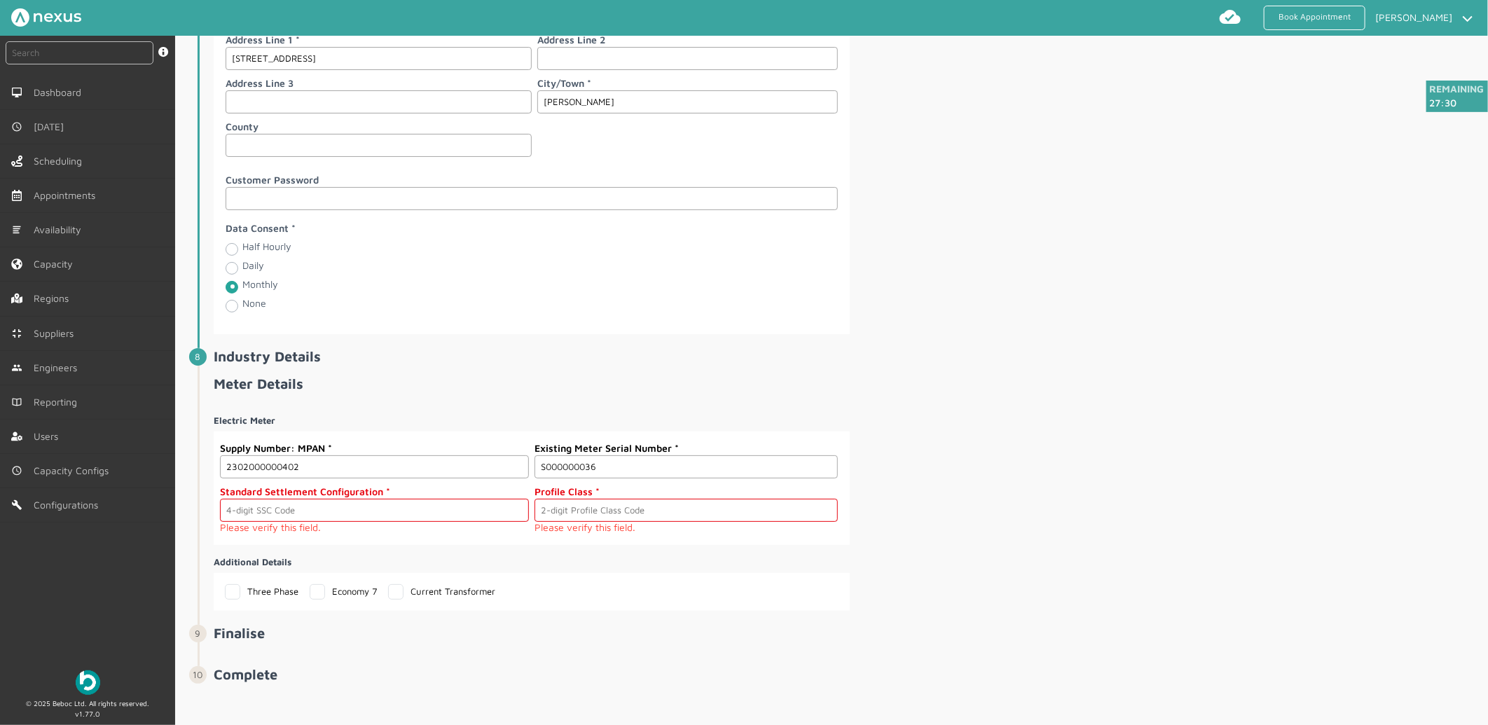
type input "S000000036"
click at [1081, 404] on span "Meter Details Electric Meter Supply Number: MPAN 2302000000402 Existing Meter S…" at bounding box center [850, 493] width 1272 height 235
click at [361, 522] on input "text" at bounding box center [374, 510] width 309 height 23
type input "3"
type input "0393"
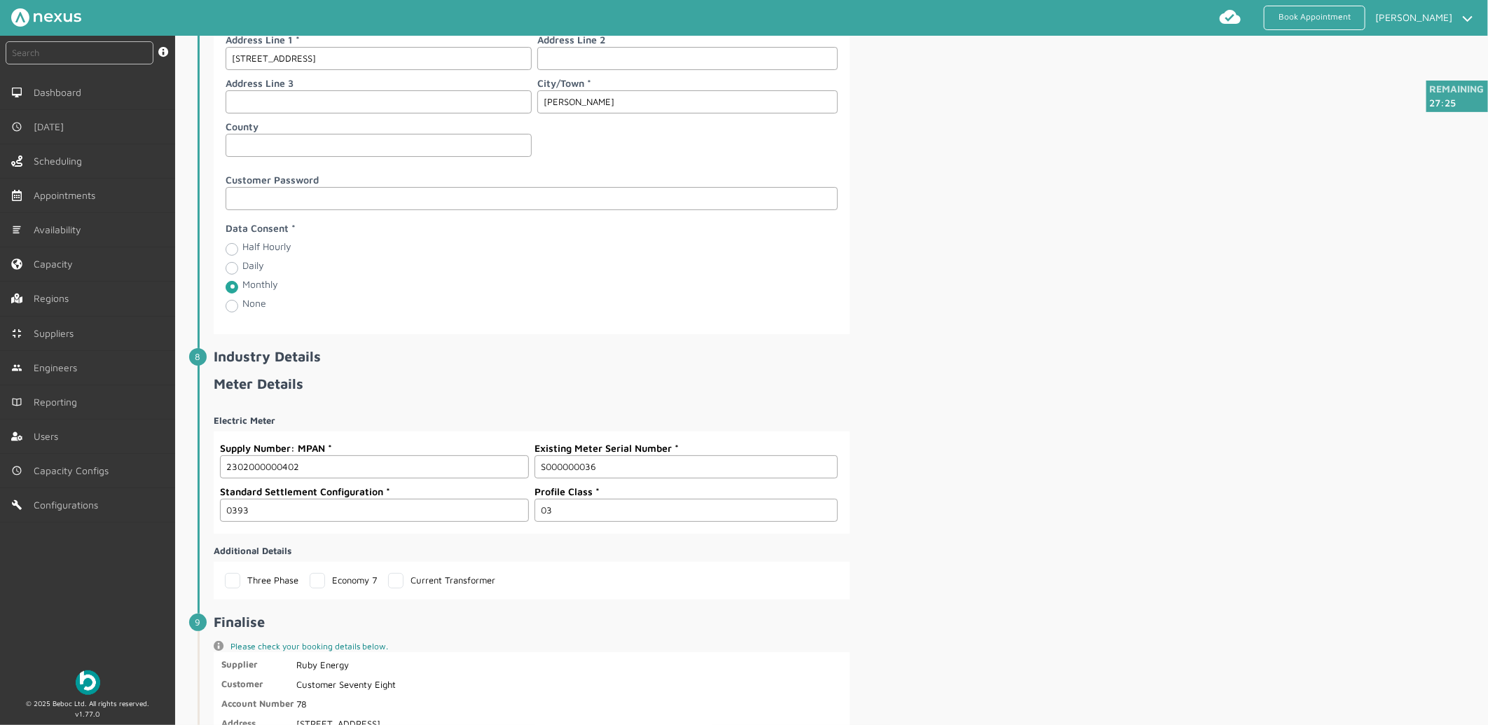
type input "03"
click at [1035, 465] on div "Electric Meter Supply Number: MPAN 2302000000402 Existing Meter Serial Number S…" at bounding box center [850, 501] width 1272 height 197
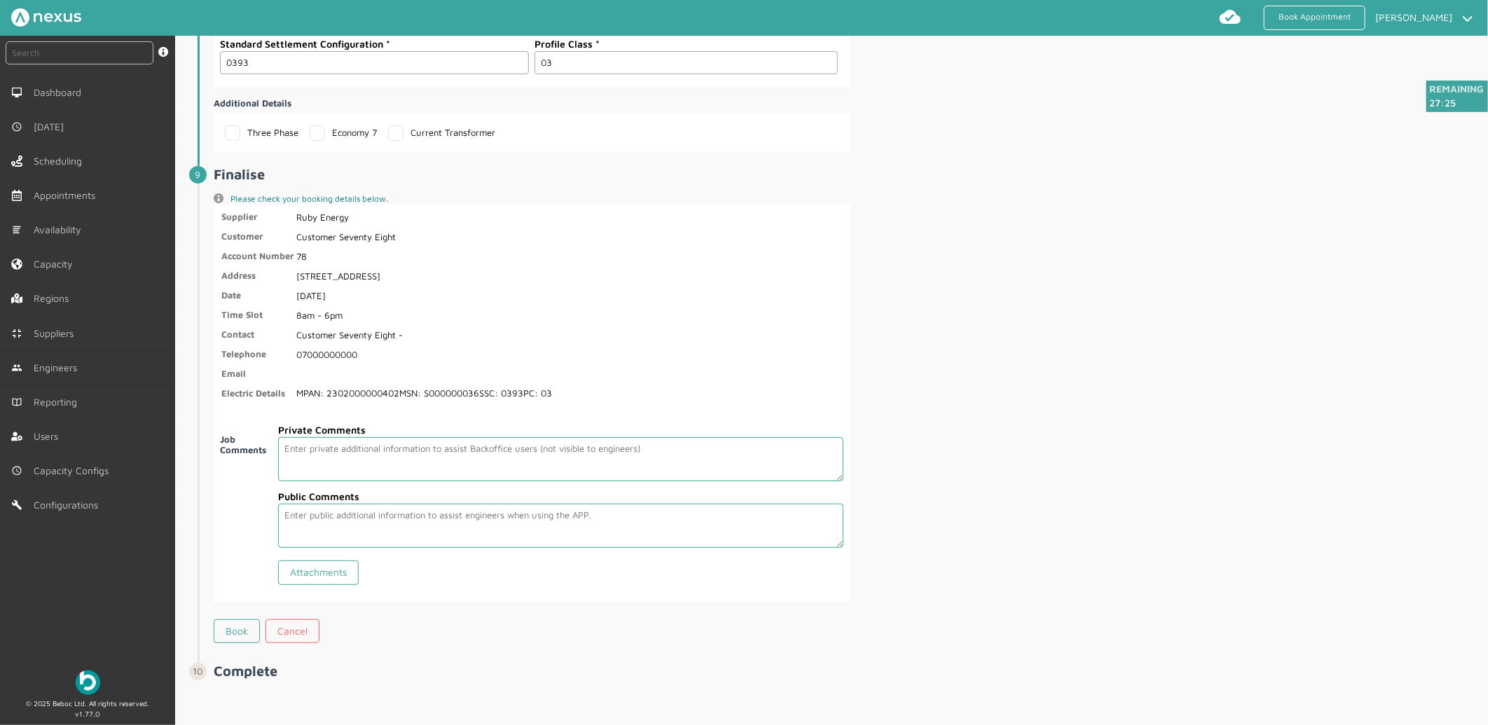
scroll to position [2299, 0]
click at [233, 629] on link "Book" at bounding box center [237, 631] width 46 height 24
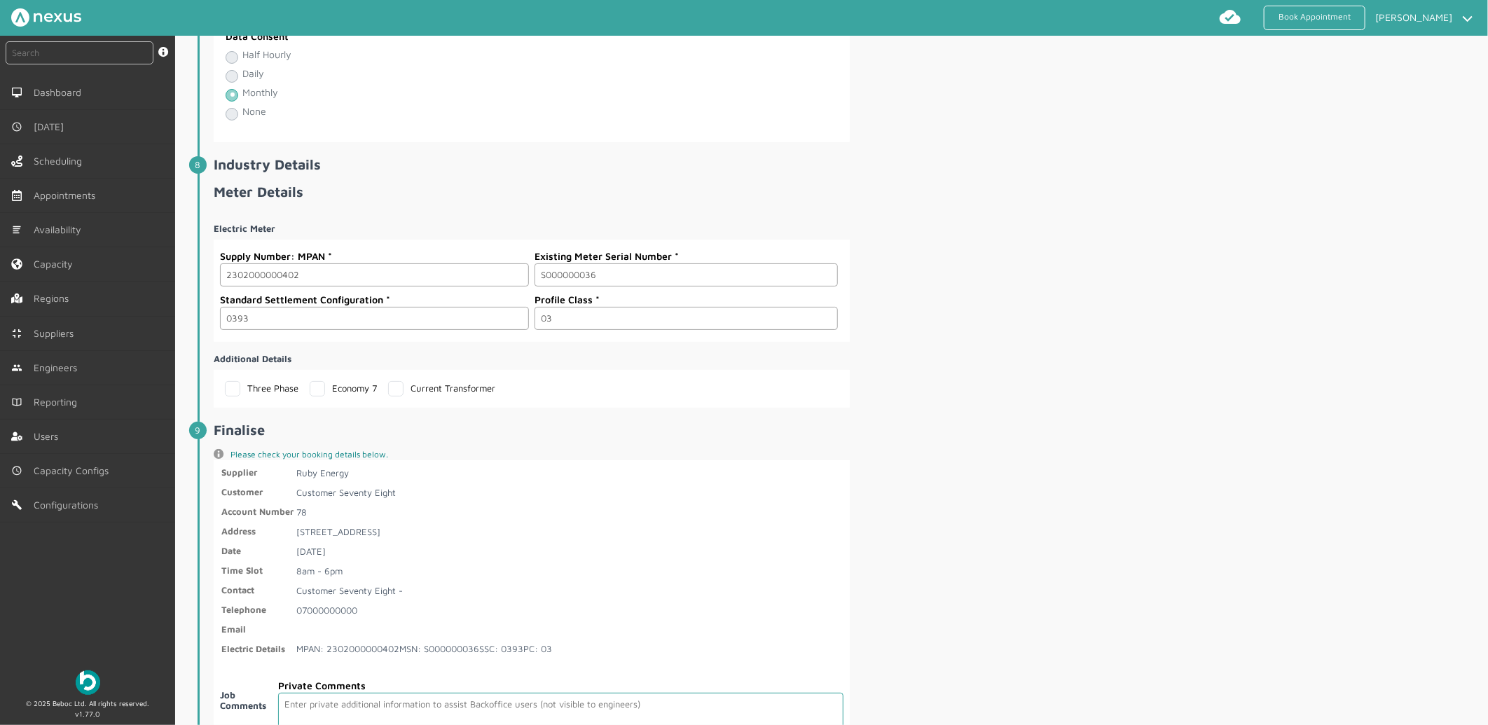
scroll to position [2364, 0]
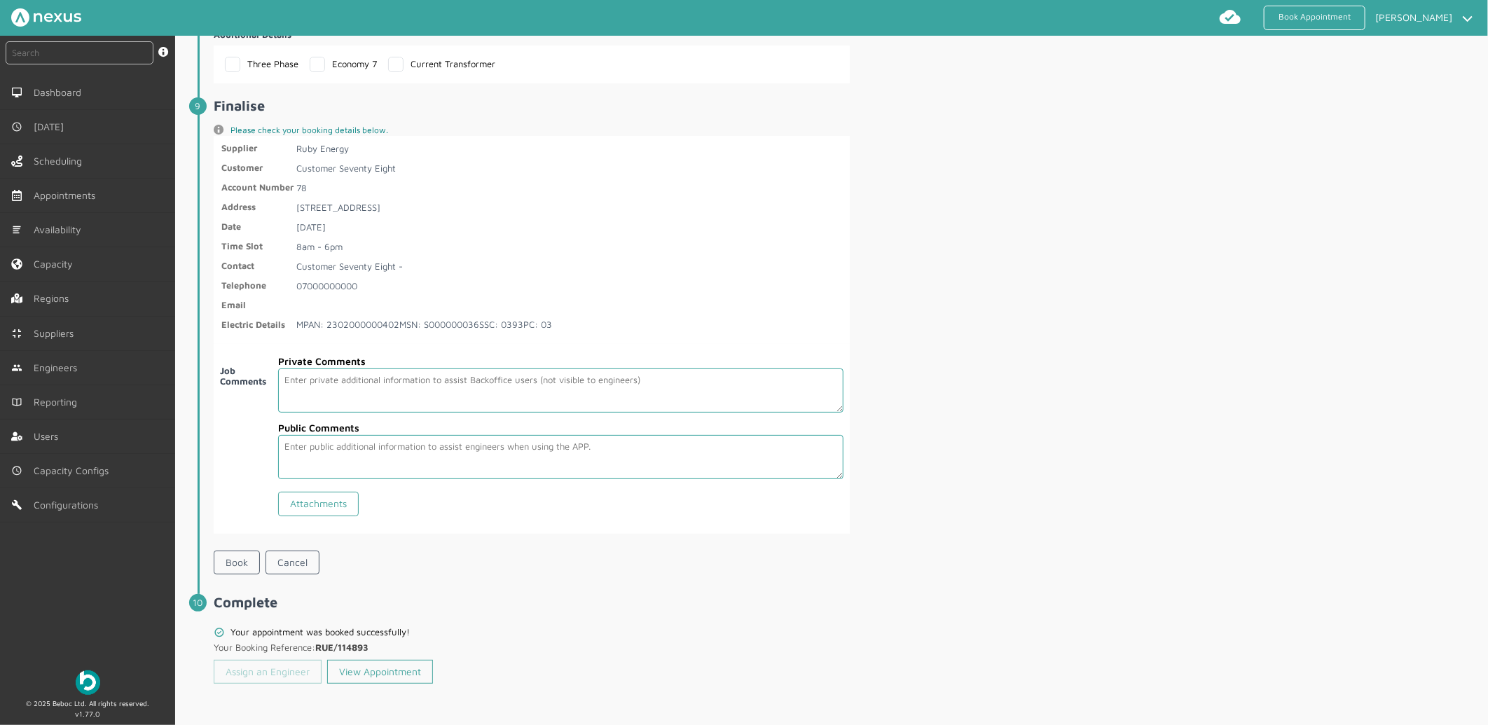
click at [266, 675] on link "Assign an Engineer" at bounding box center [268, 672] width 108 height 24
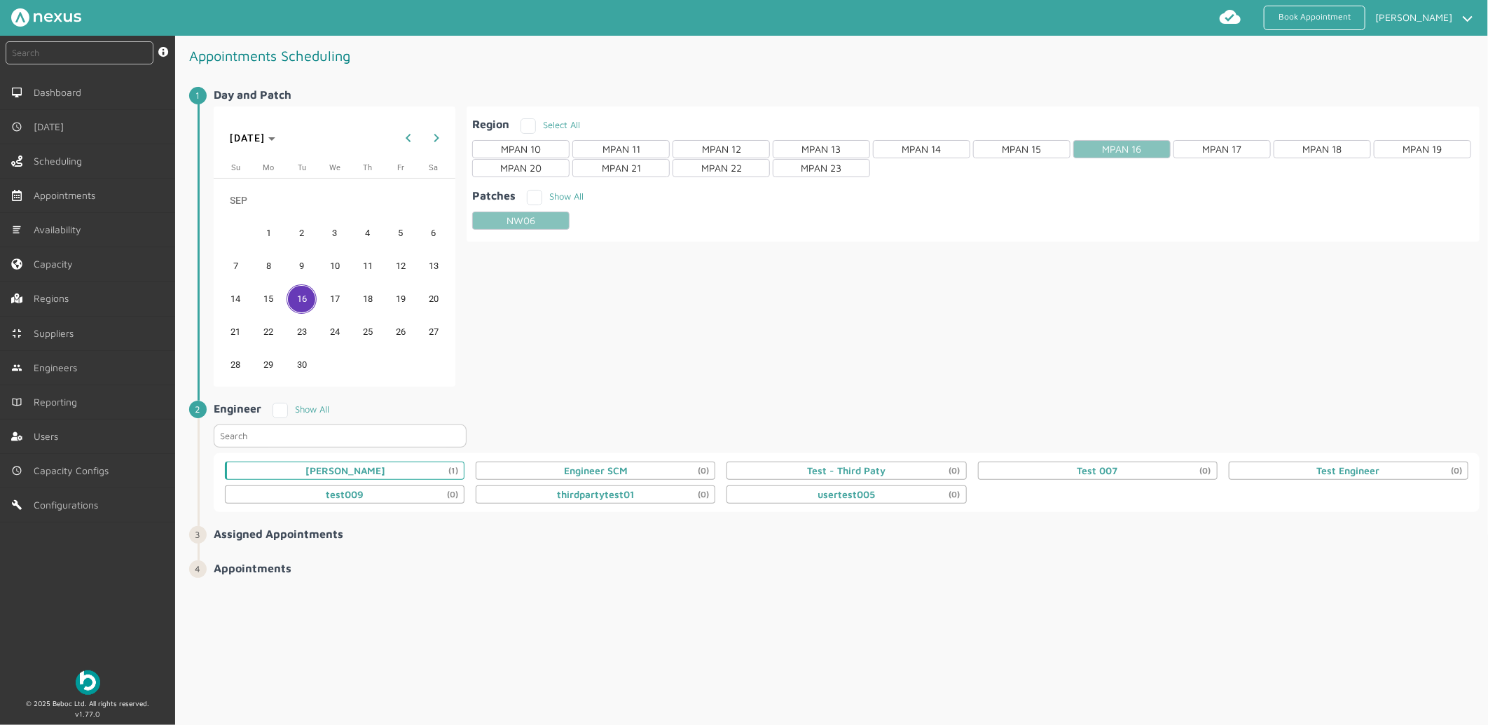
click at [333, 466] on div "Daniel Metcalfe (1)" at bounding box center [346, 470] width 80 height 11
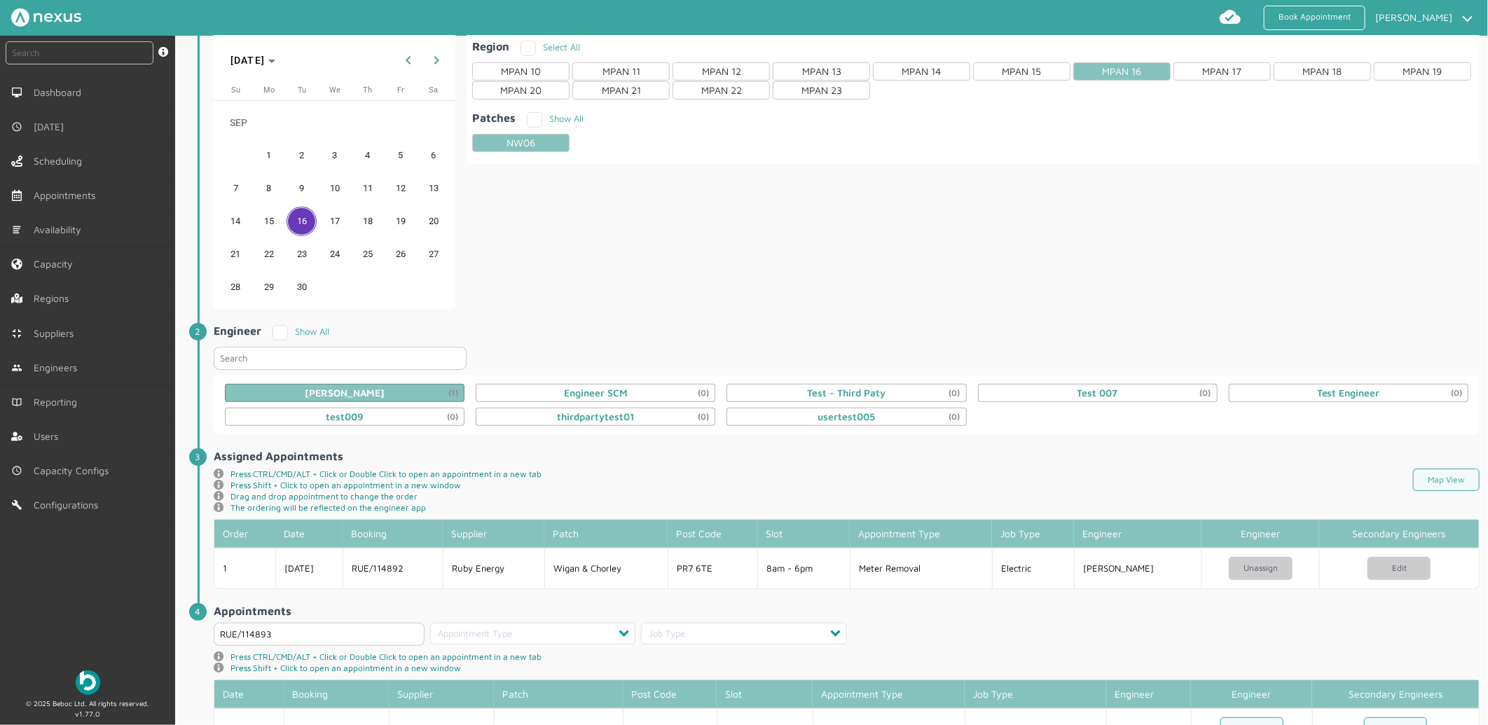
scroll to position [137, 0]
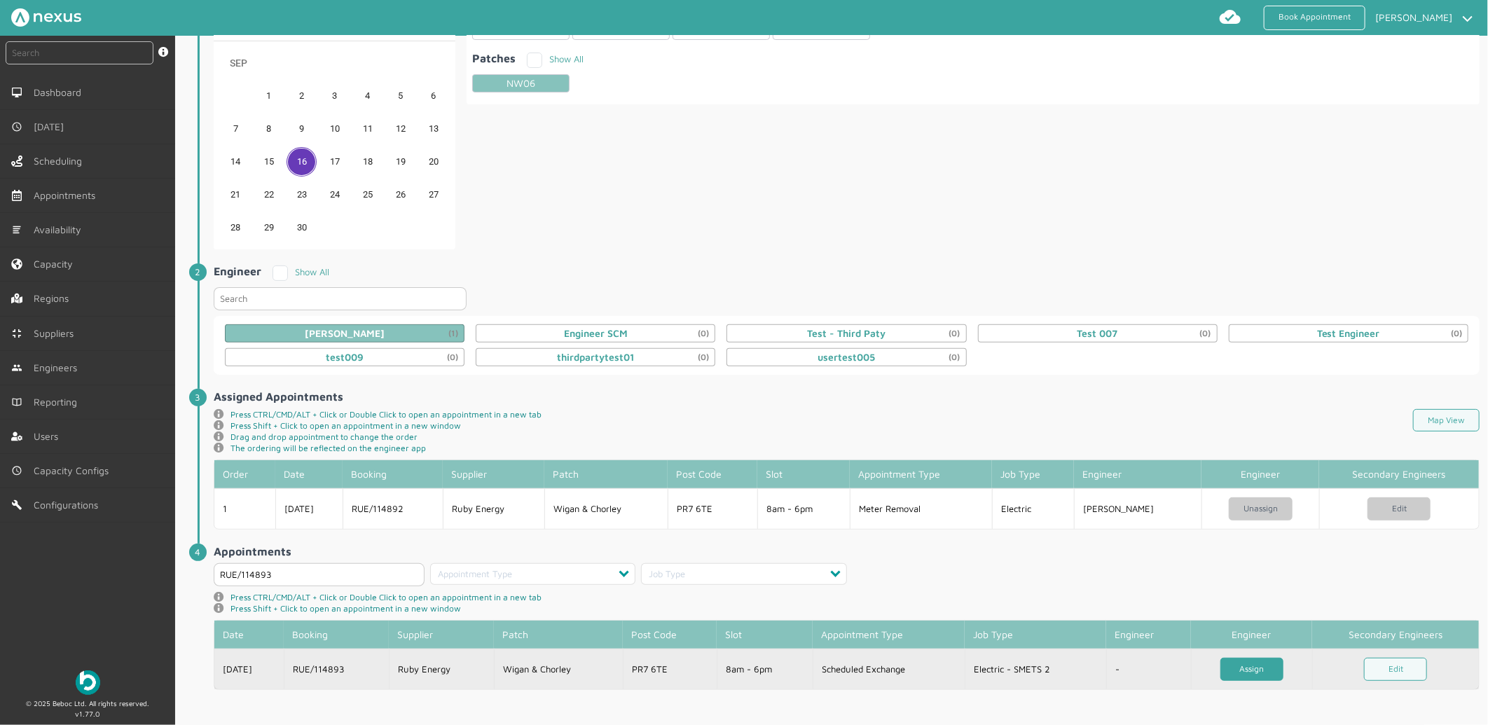
click at [1226, 659] on link "Assign" at bounding box center [1252, 669] width 63 height 23
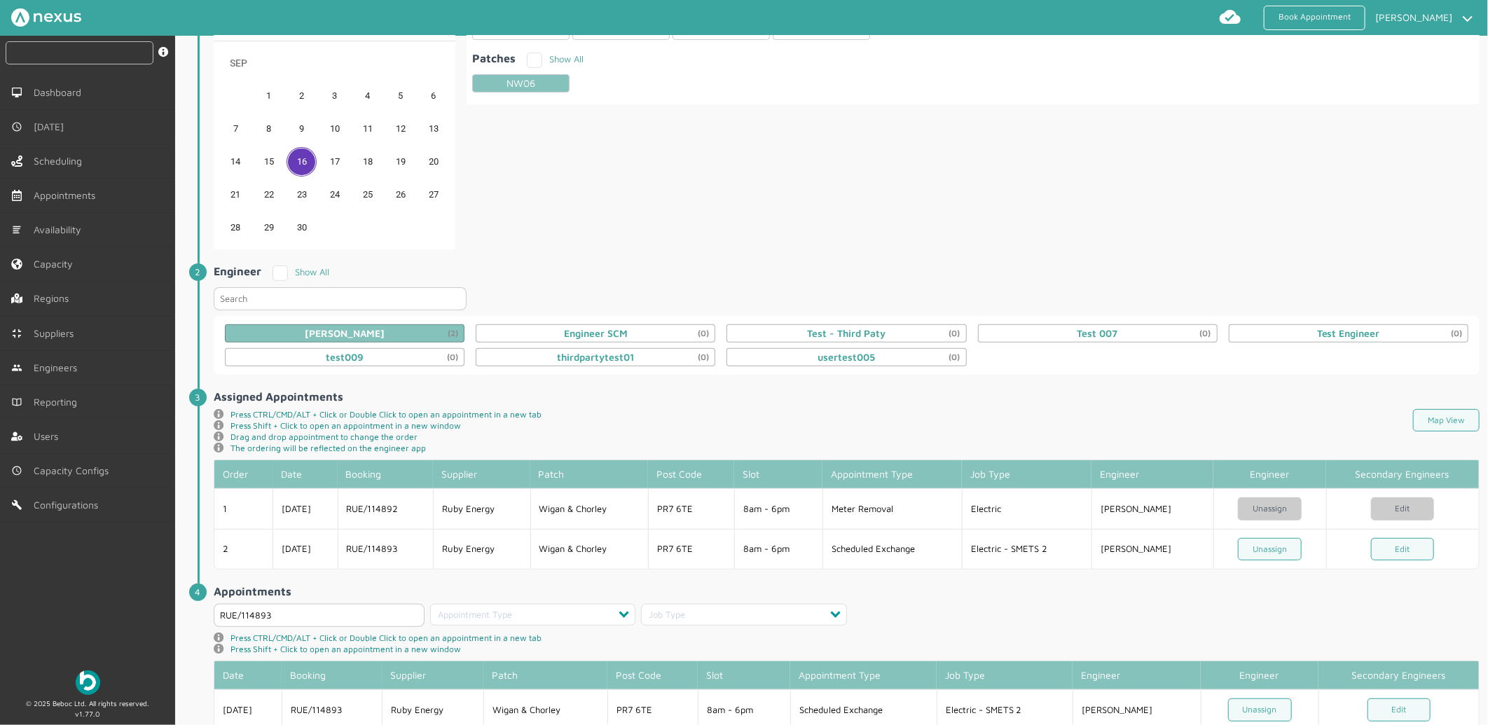
click at [114, 53] on input "text" at bounding box center [80, 52] width 148 height 23
type input "114893"
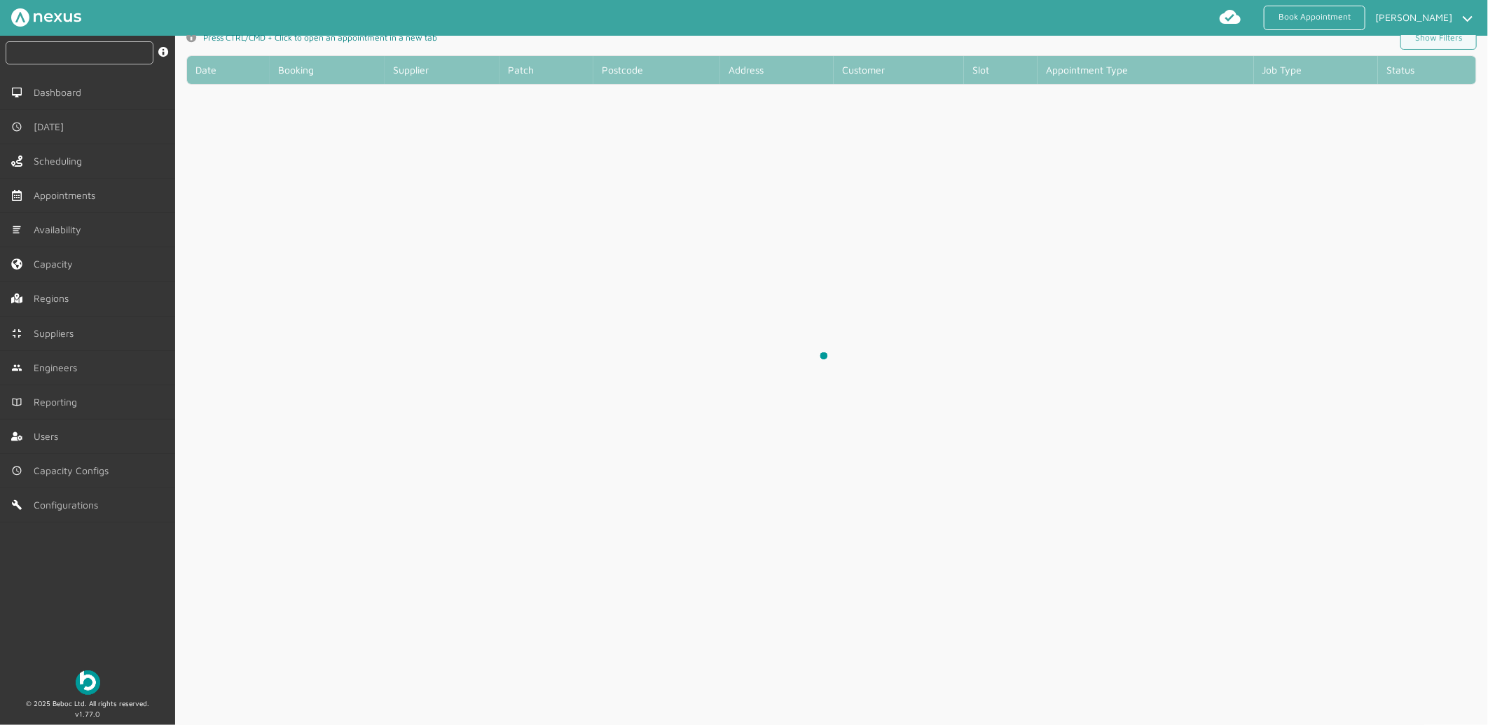
scroll to position [5, 0]
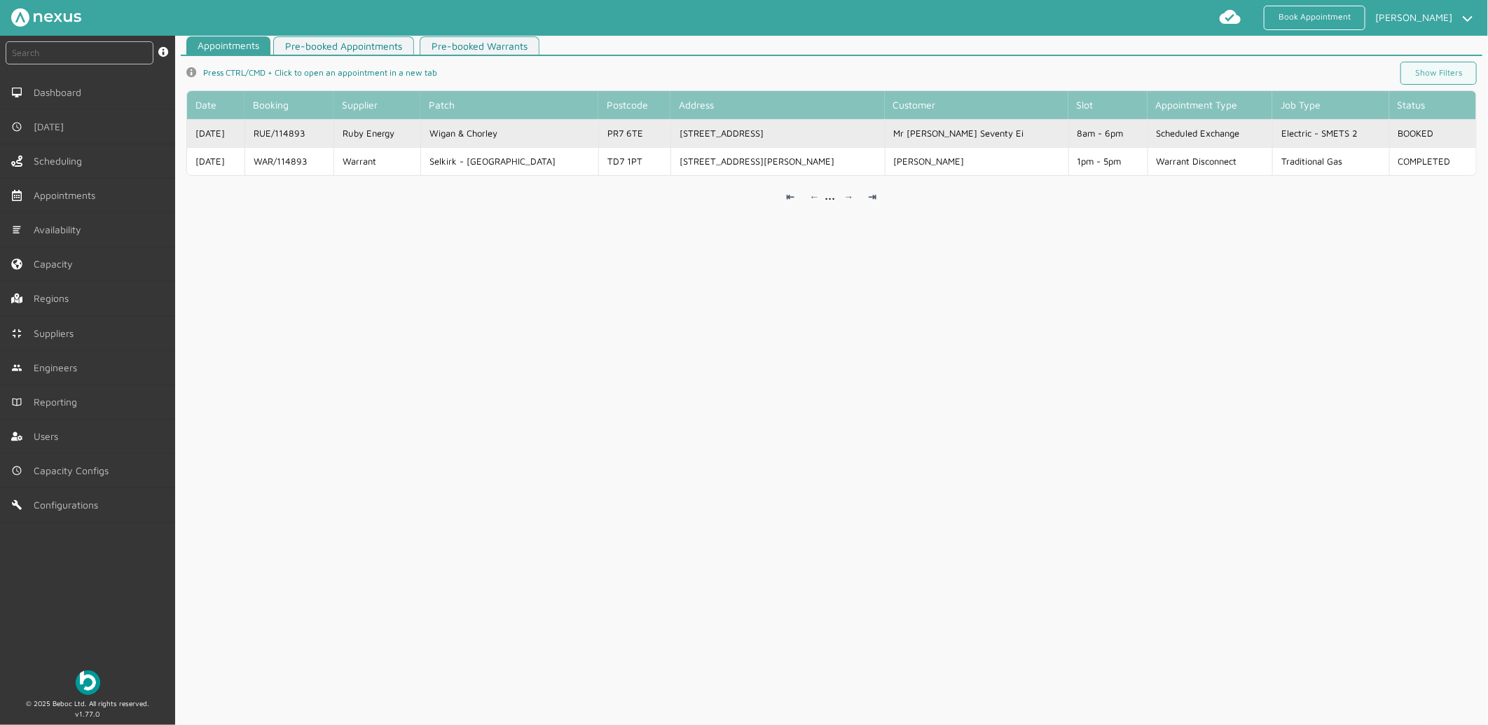
click at [420, 131] on td "Ruby Energy" at bounding box center [377, 133] width 87 height 28
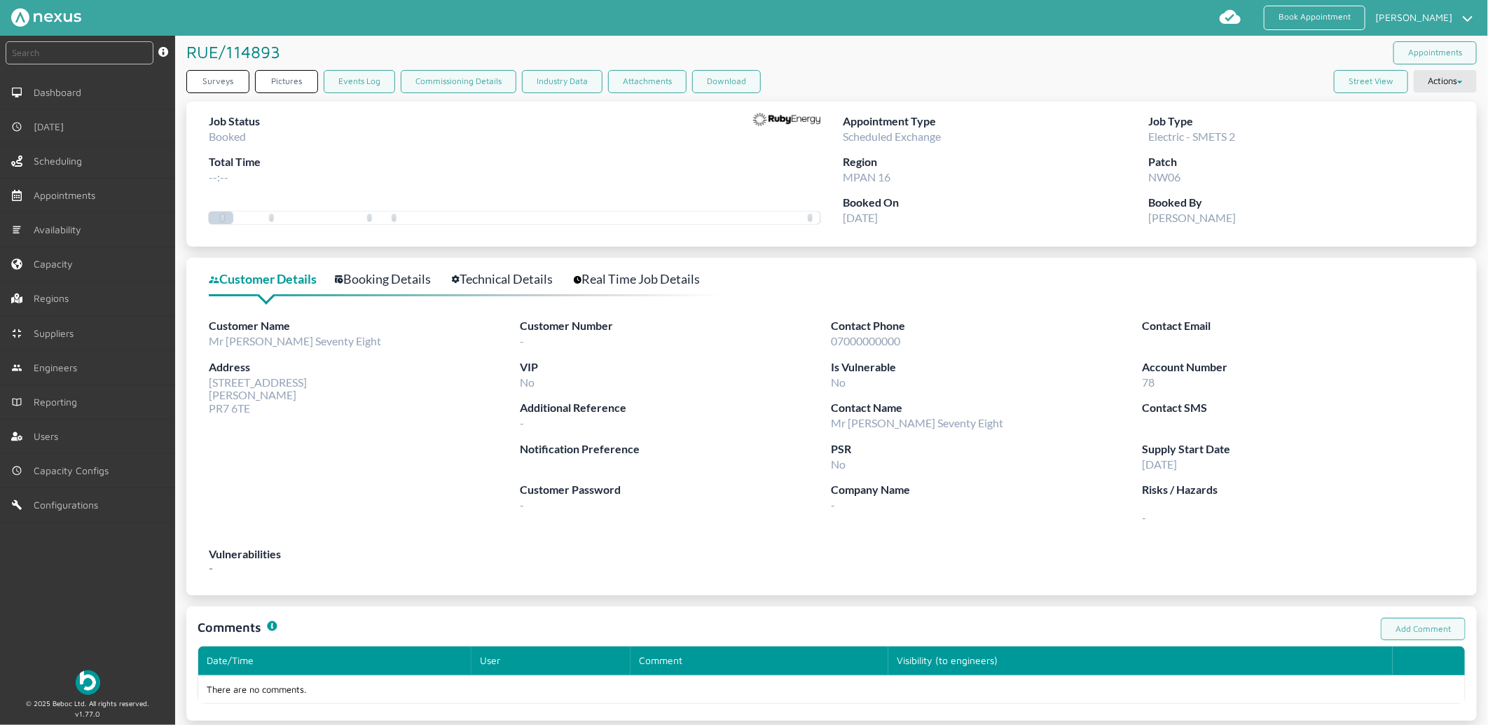
click at [409, 461] on div "Customer Name Mr Customer Seventy Eight Address 78 Customer Road Preston PR7 6TE" at bounding box center [365, 431] width 312 height 228
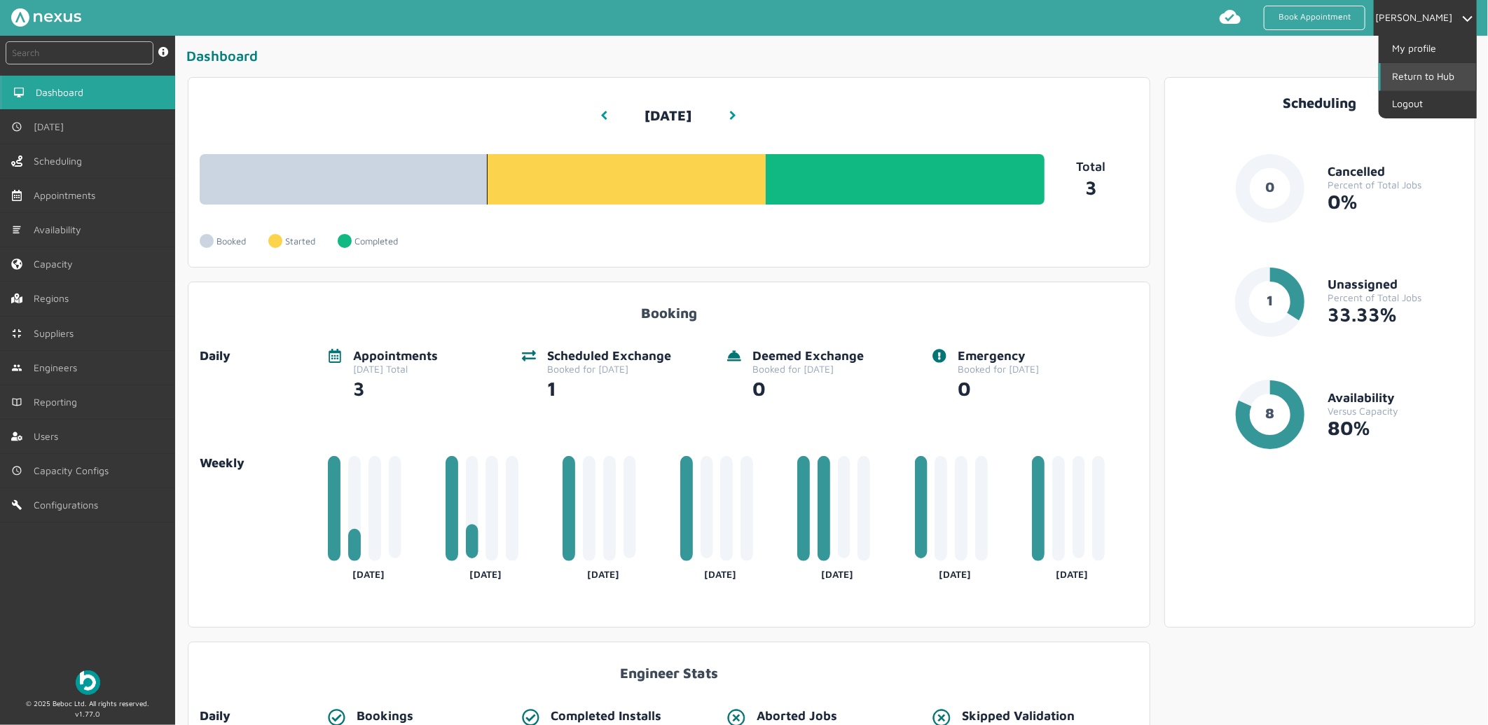
click at [1411, 70] on link "Return to Hub" at bounding box center [1428, 76] width 95 height 27
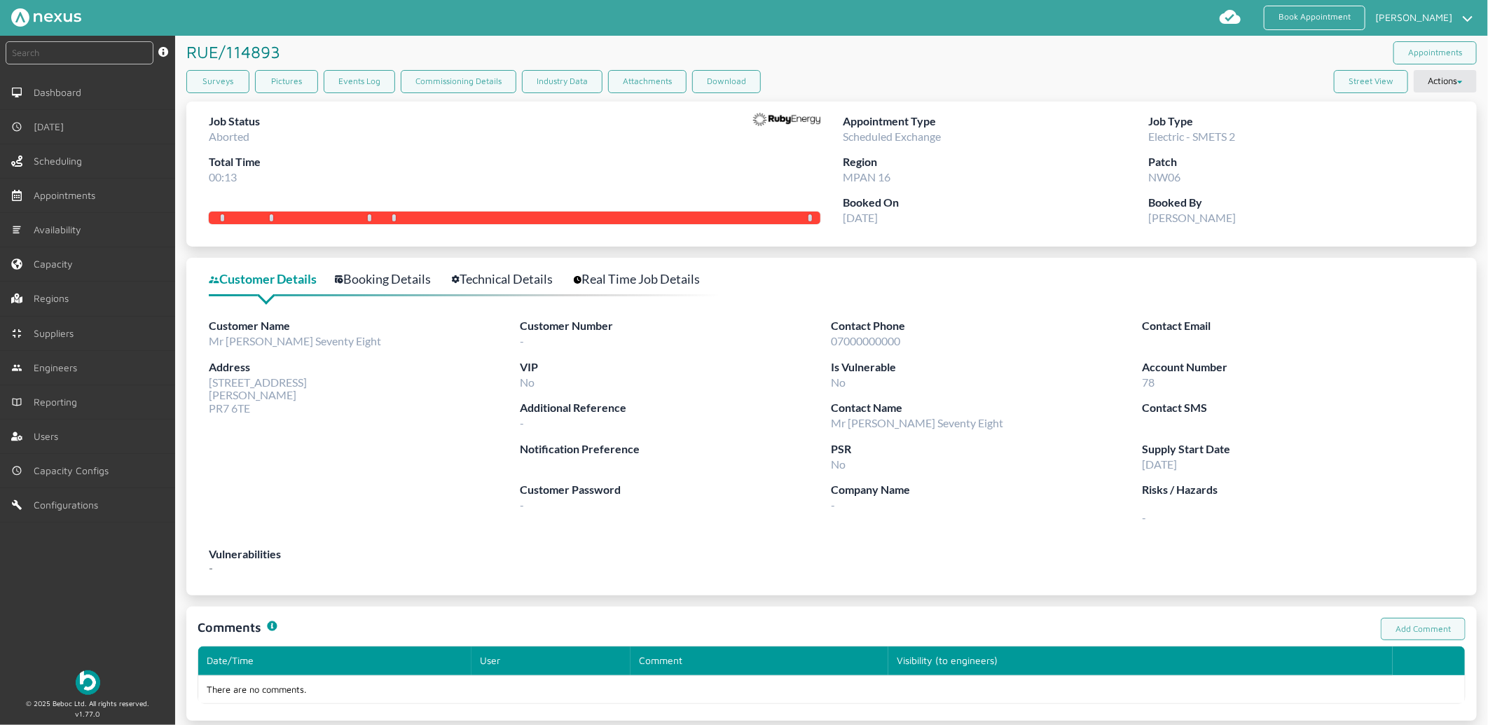
click at [1383, 345] on div "Contact Email" at bounding box center [1298, 337] width 311 height 41
click at [1458, 81] on icon at bounding box center [1461, 83] width 6 height 4
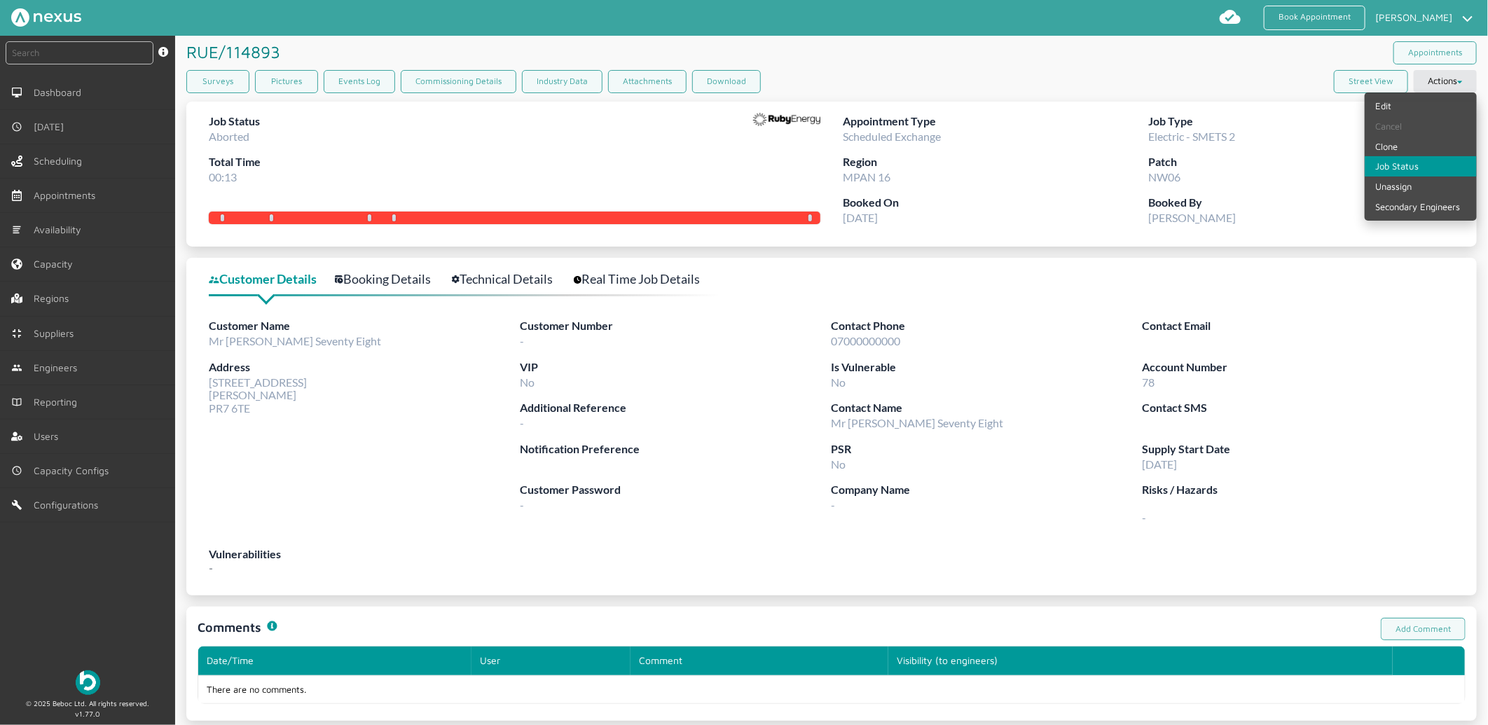
click at [1391, 165] on link "Job Status" at bounding box center [1421, 166] width 112 height 20
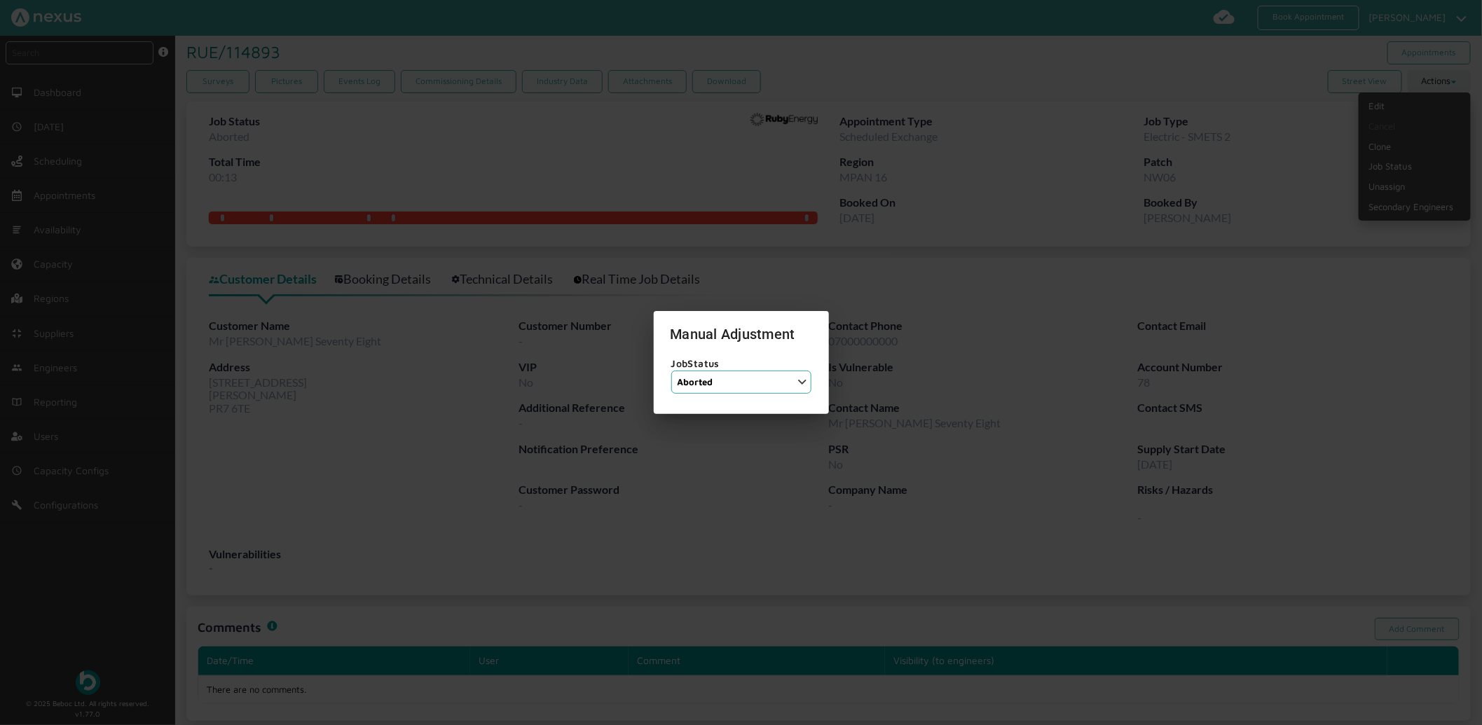
click at [705, 383] on select "Job Status Completed Started On Site On Route Aborted Booked Paused" at bounding box center [741, 382] width 140 height 23
select select "6: BOOKED"
click at [671, 371] on select "Job Status Completed Started On Site On Route Aborted Booked Paused" at bounding box center [741, 382] width 140 height 23
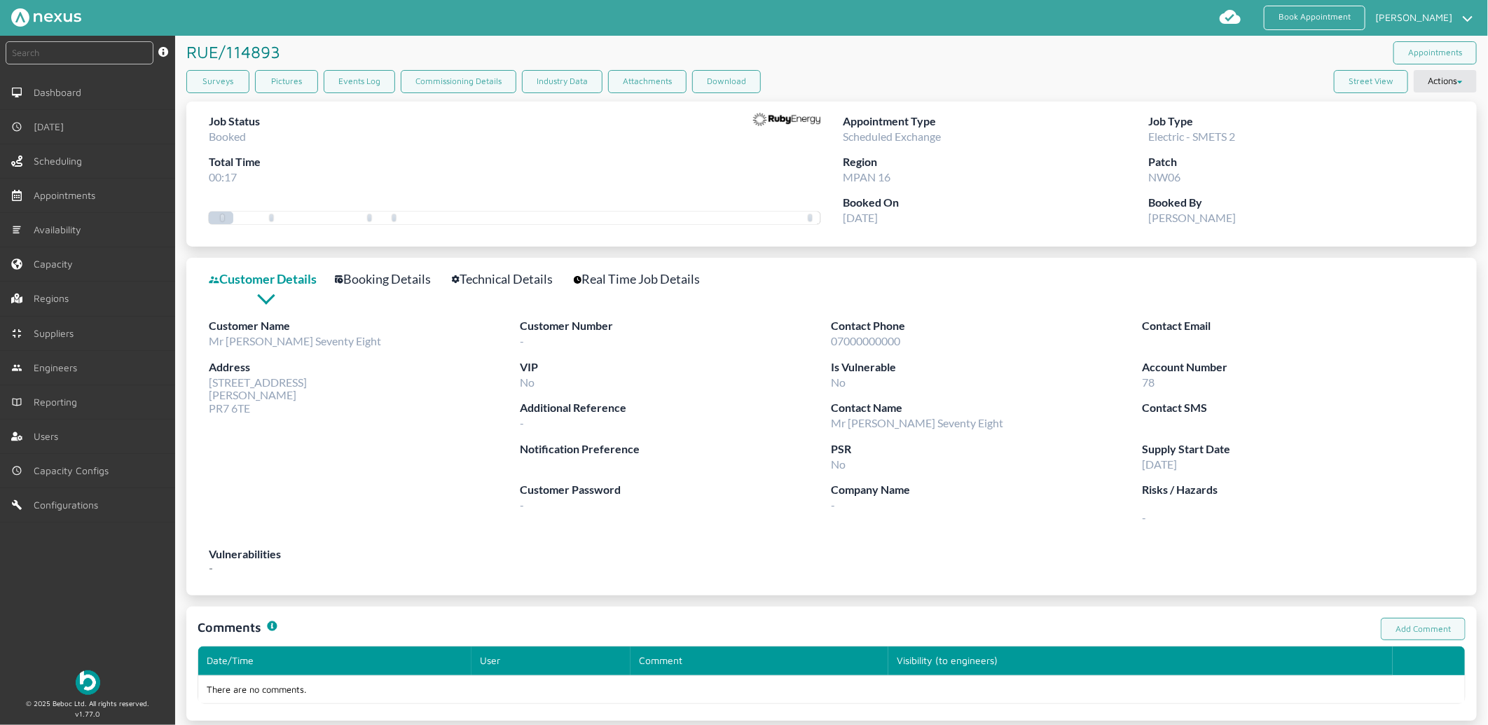
click at [1475, 77] on article "RUE/114893 ️️️ Appointments Surveys Pictures Events Log Commissioning Details I…" at bounding box center [831, 378] width 1313 height 685
click at [1445, 76] on button "Actions" at bounding box center [1445, 81] width 63 height 22
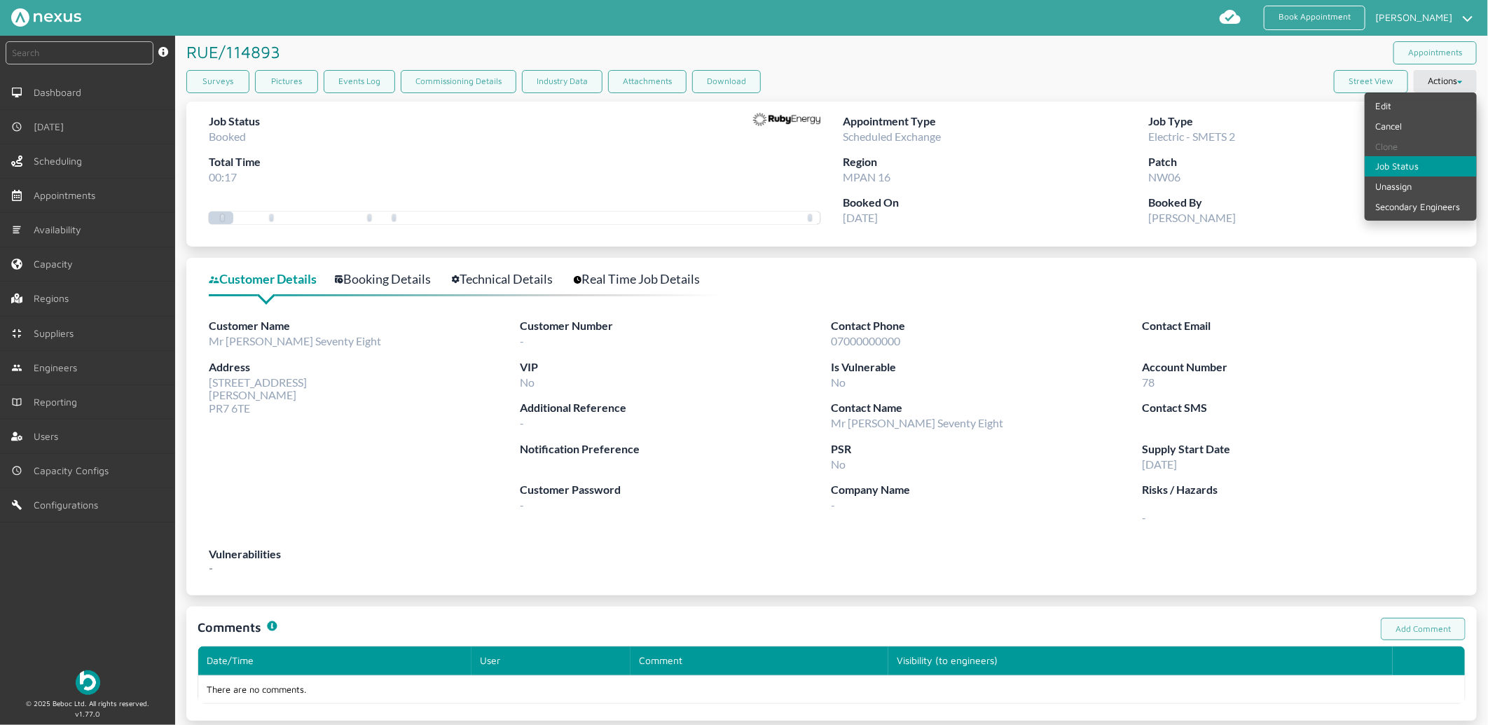
click at [1402, 164] on link "Job Status" at bounding box center [1421, 166] width 112 height 20
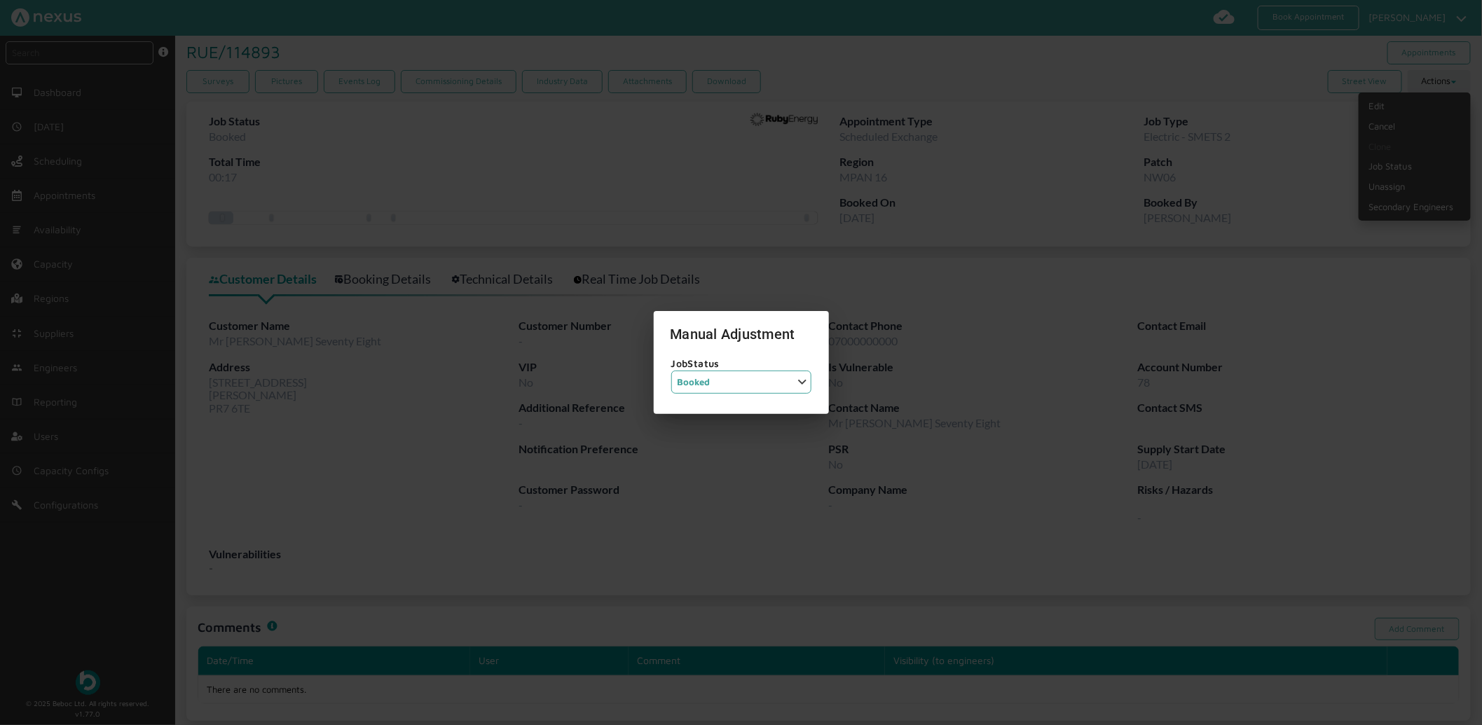
click at [718, 371] on select "Job Status Completed Started On Site On Route Aborted Booked Paused" at bounding box center [741, 382] width 140 height 23
select select "5: ABORTED"
click at [671, 371] on select "Job Status Completed Started On Site On Route Aborted Booked Paused" at bounding box center [741, 382] width 140 height 23
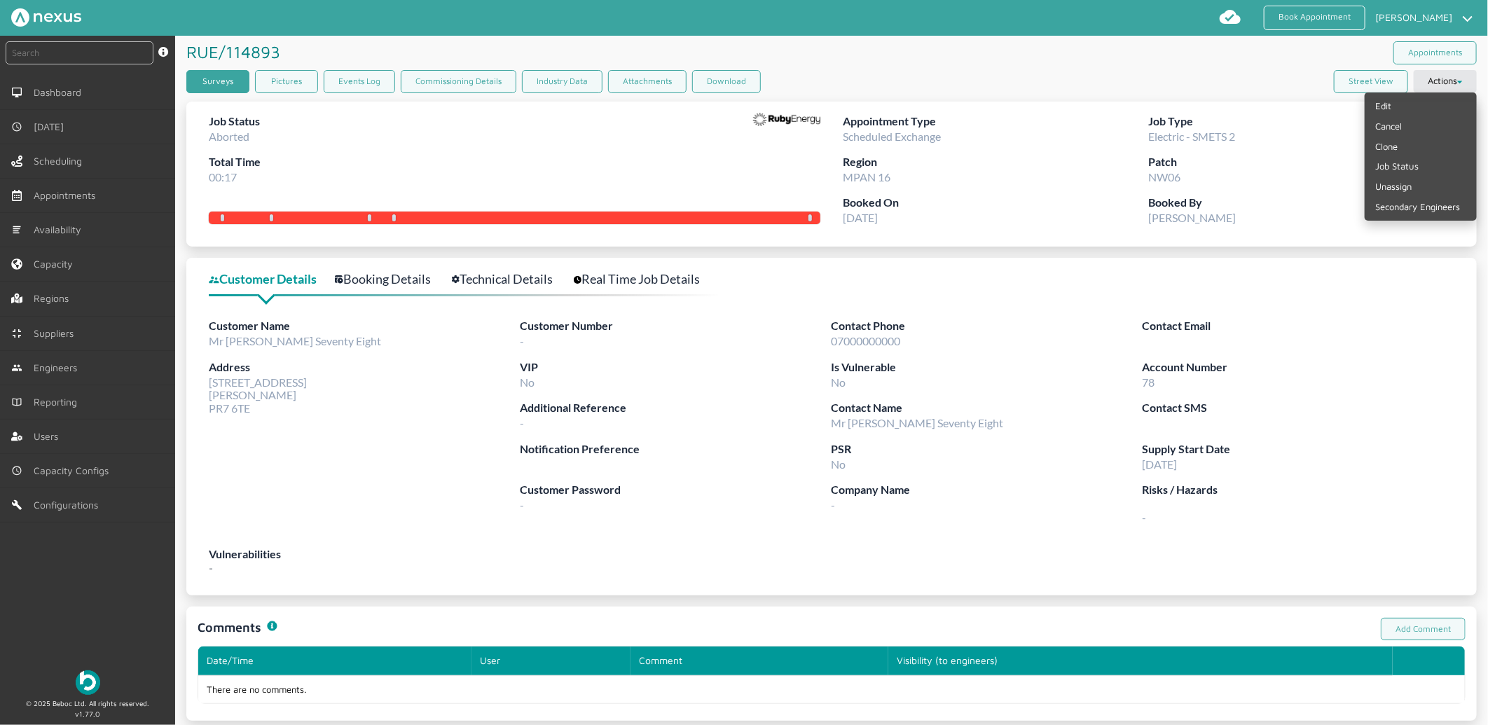
click at [223, 84] on link "Surveys" at bounding box center [217, 81] width 63 height 23
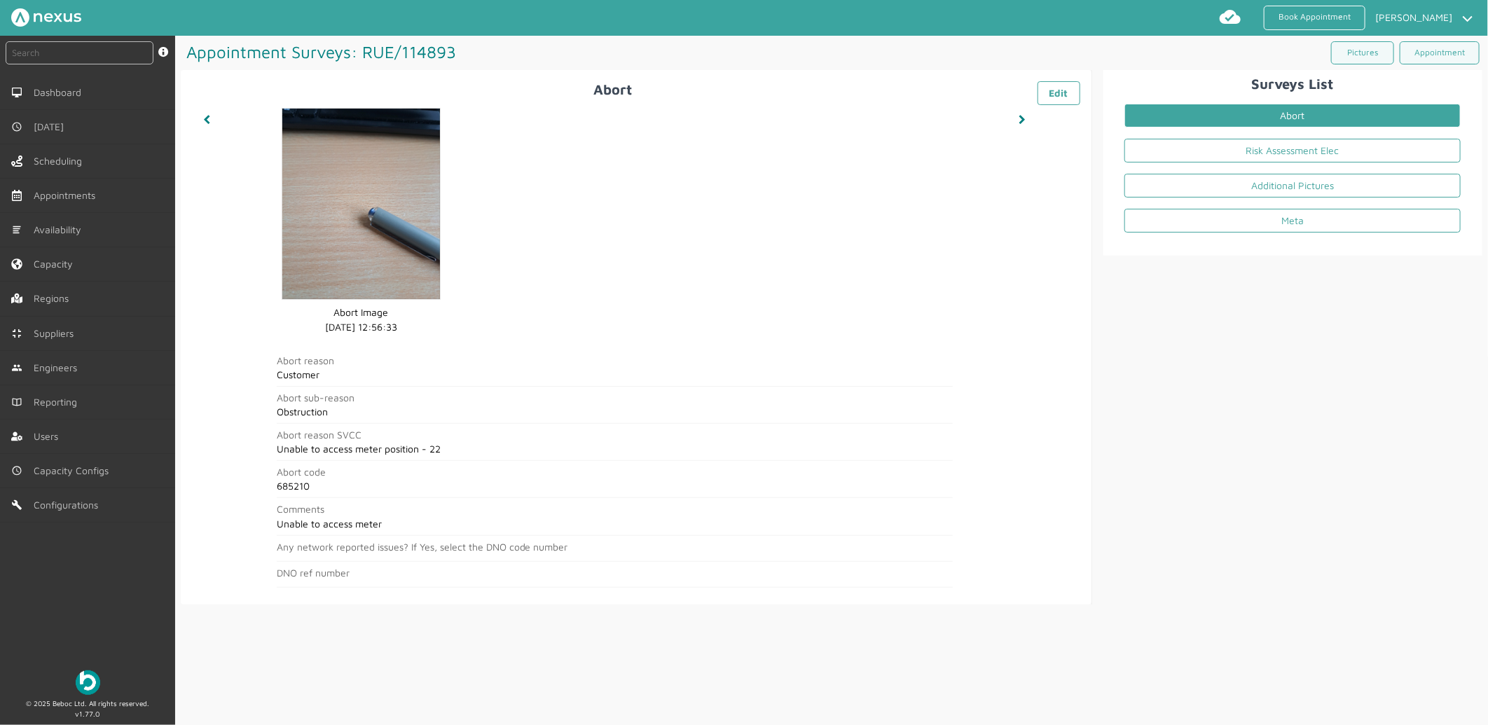
click at [1284, 136] on li "Risk Assessment Elec" at bounding box center [1293, 153] width 359 height 35
click at [1270, 147] on link "Risk Assessment Elec" at bounding box center [1293, 151] width 336 height 24
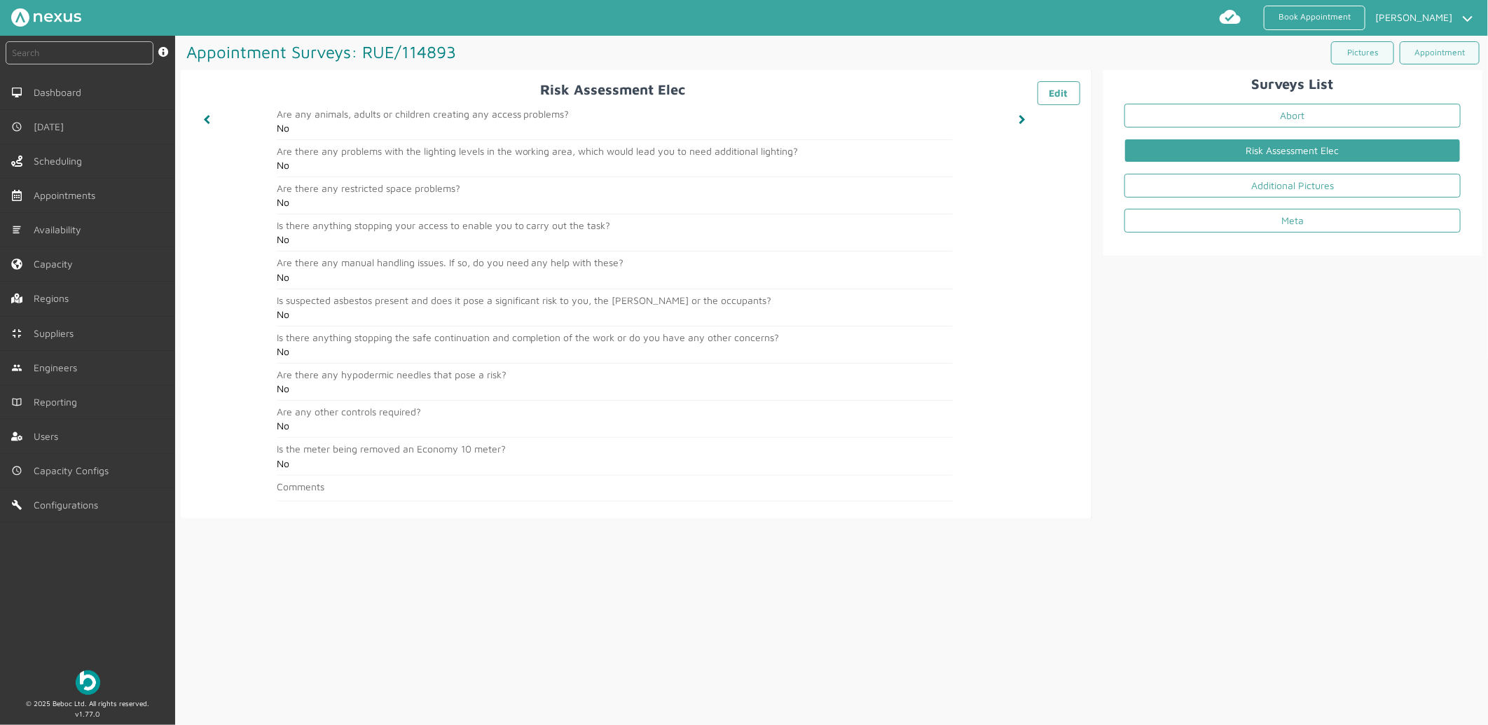
click at [1256, 171] on li "Additional Pictures" at bounding box center [1293, 188] width 359 height 35
click at [1257, 202] on li "Additional Pictures" at bounding box center [1293, 188] width 359 height 35
click at [1260, 235] on li "Meta" at bounding box center [1293, 223] width 359 height 35
click at [1430, 60] on link "Appointment" at bounding box center [1440, 52] width 80 height 23
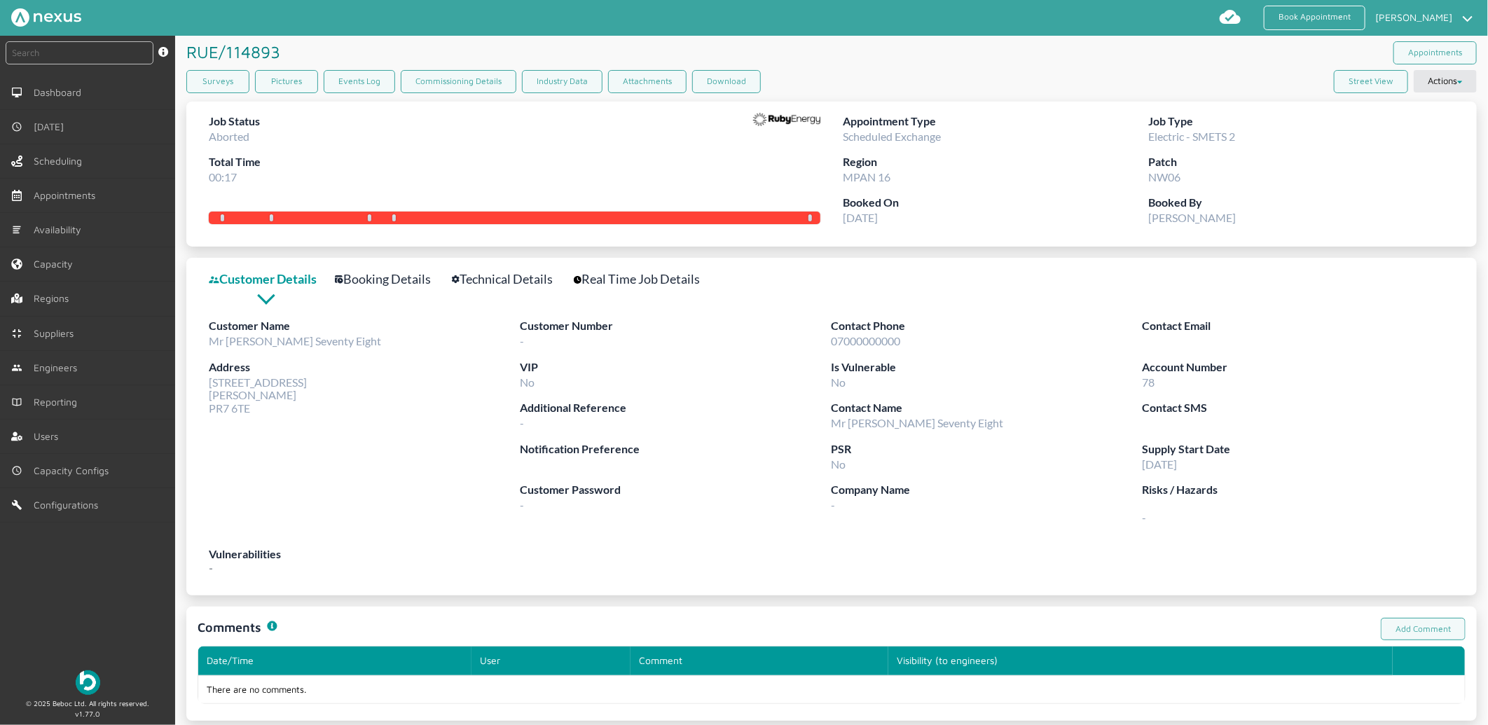
click at [61, 614] on div "instant search Search by: Booking Reference, Customer Number, Account Number, M…" at bounding box center [87, 347] width 175 height 623
click at [226, 77] on link "Surveys" at bounding box center [217, 81] width 63 height 23
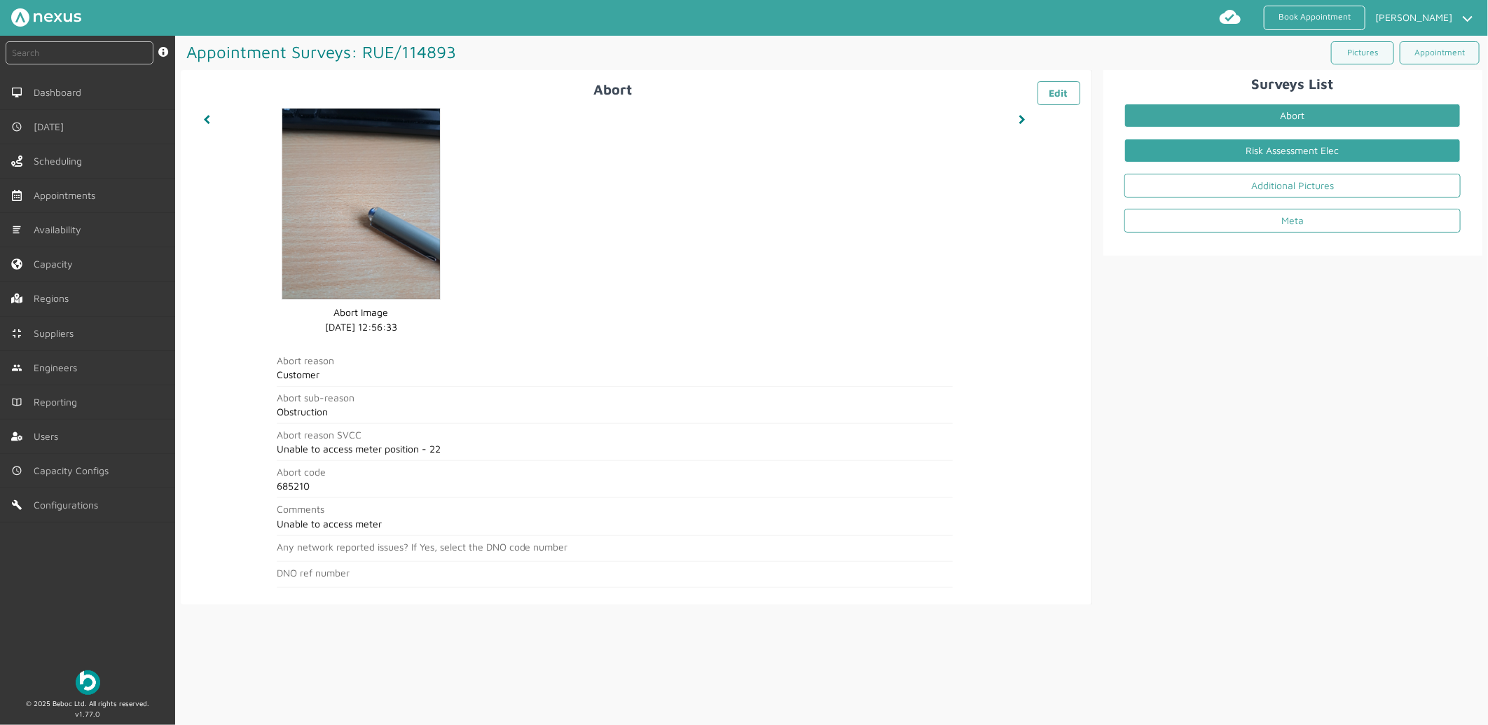
click at [1416, 142] on link "Risk Assessment Elec" at bounding box center [1293, 151] width 336 height 24
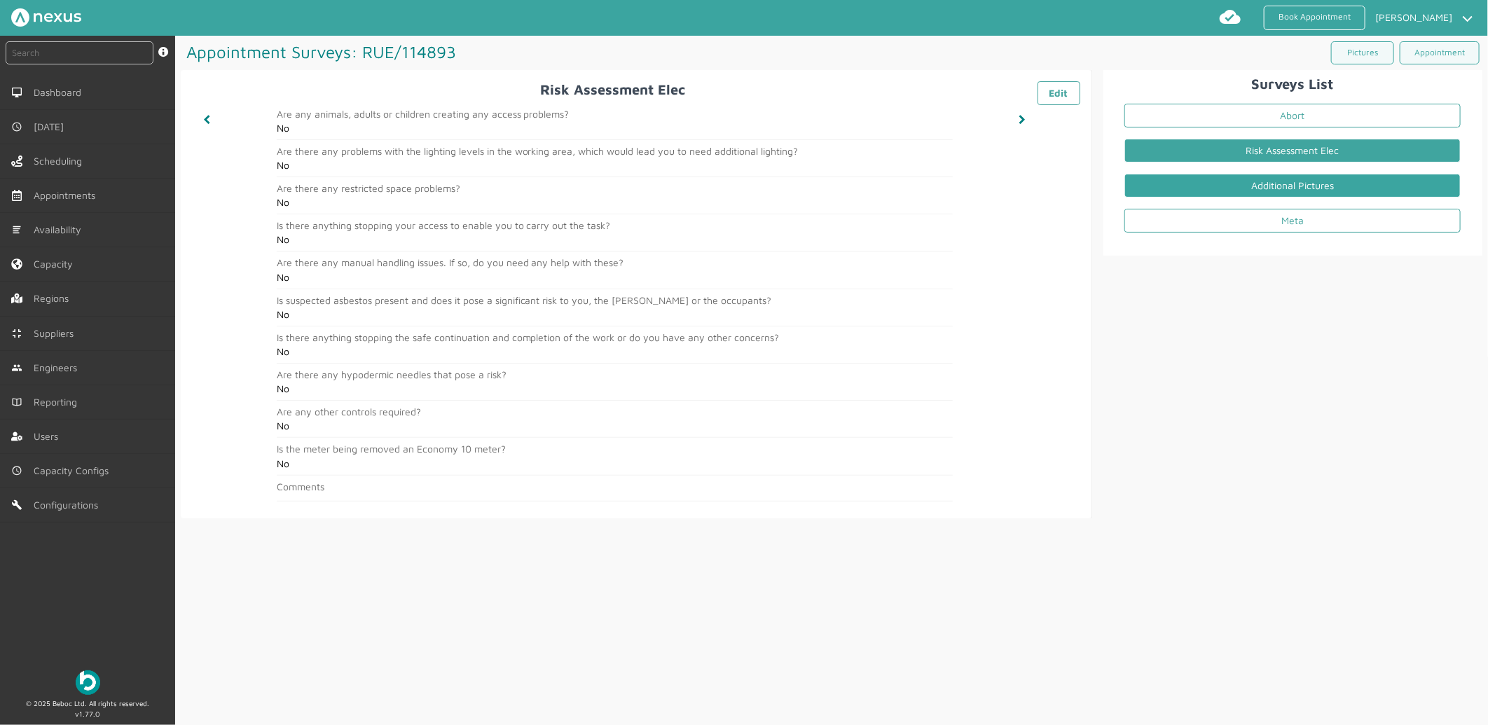
click at [1242, 180] on link "Additional Pictures" at bounding box center [1293, 186] width 336 height 24
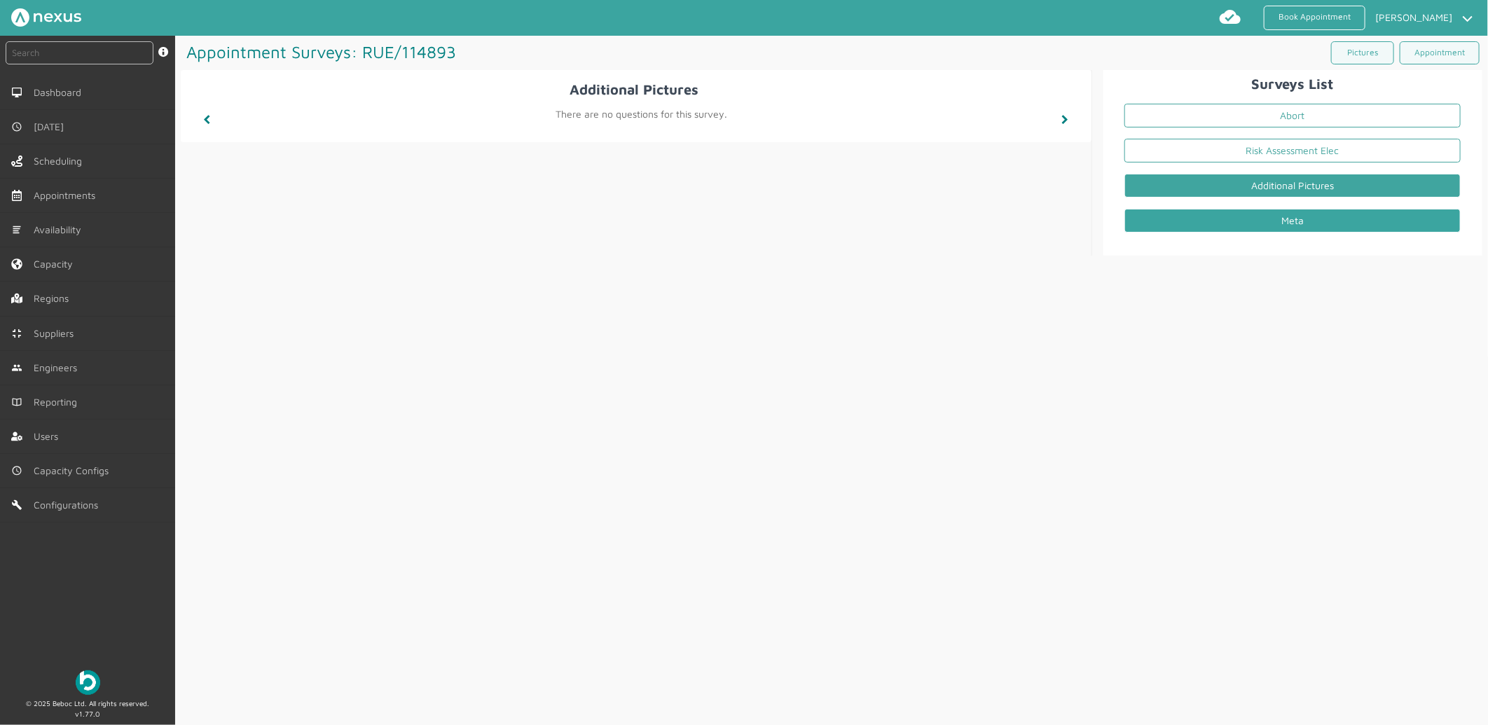
click at [1235, 214] on link "Meta" at bounding box center [1293, 221] width 336 height 24
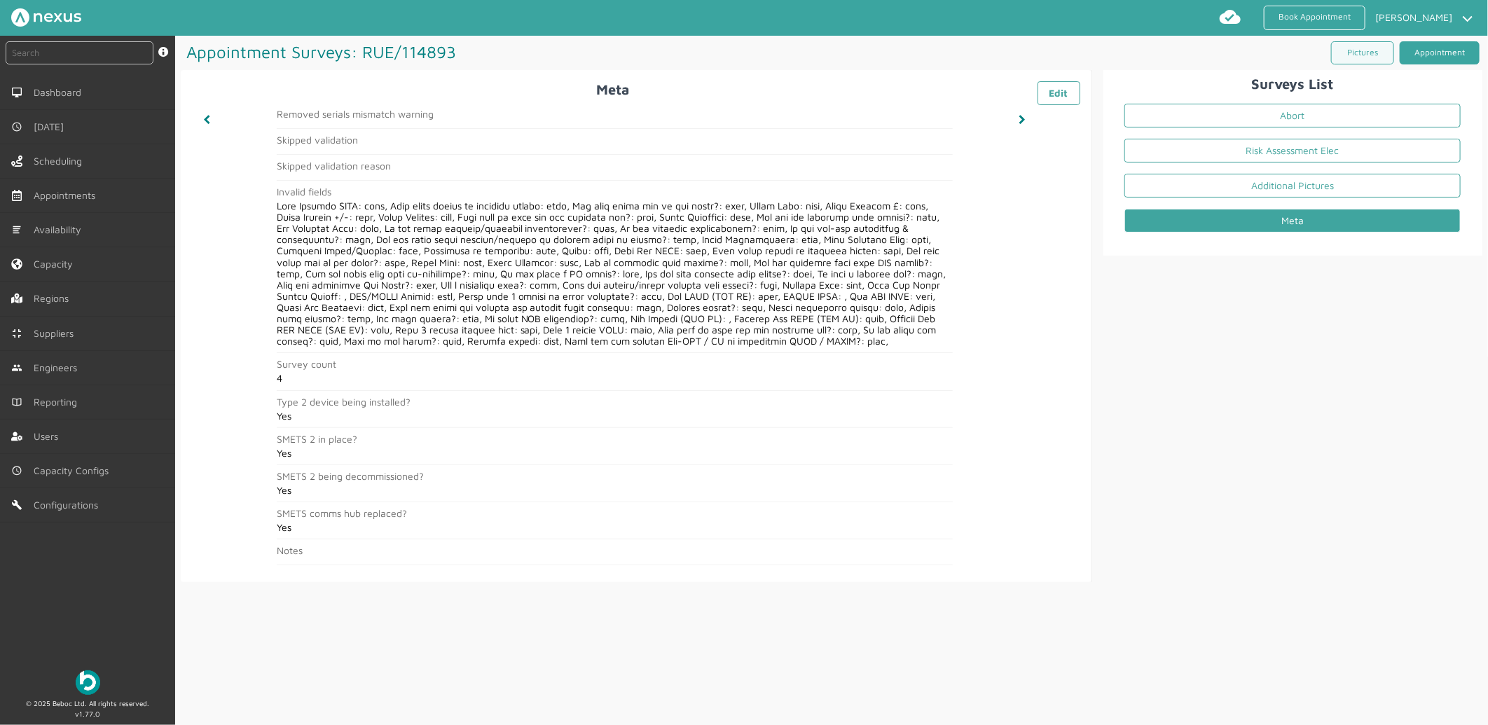
click at [1402, 57] on link "Appointment" at bounding box center [1440, 52] width 80 height 23
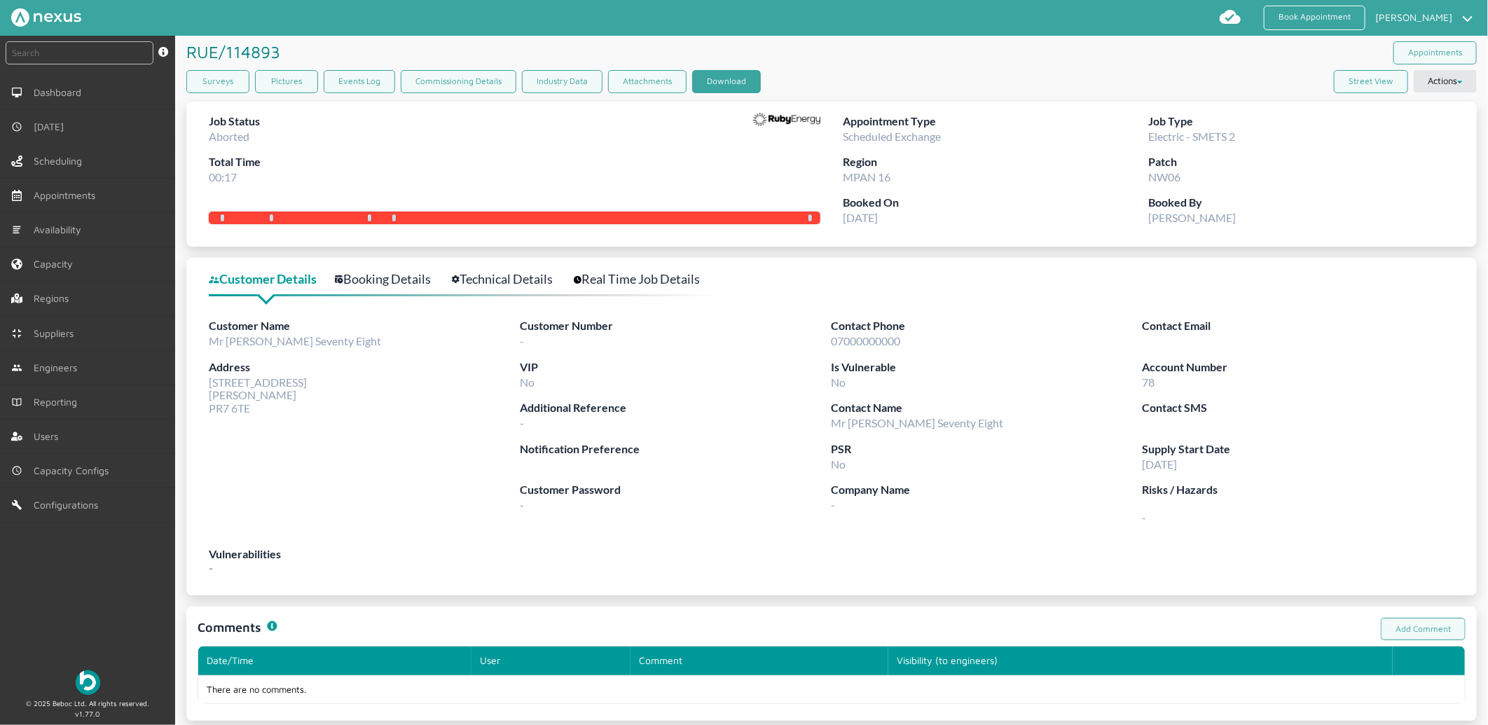
click at [730, 77] on button "Download" at bounding box center [726, 81] width 69 height 23
